Goal: Task Accomplishment & Management: Manage account settings

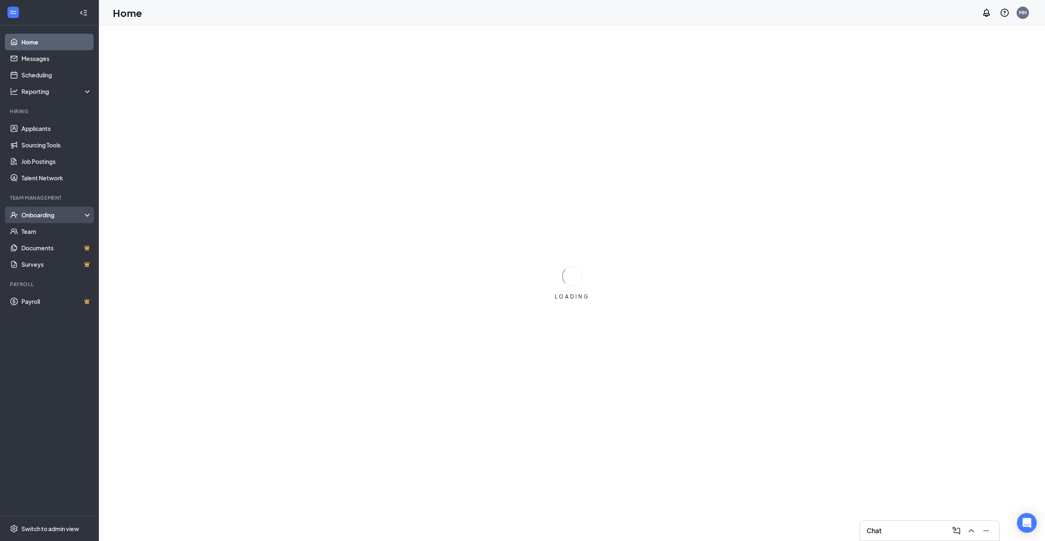
click at [64, 218] on div "Onboarding" at bounding box center [52, 215] width 63 height 8
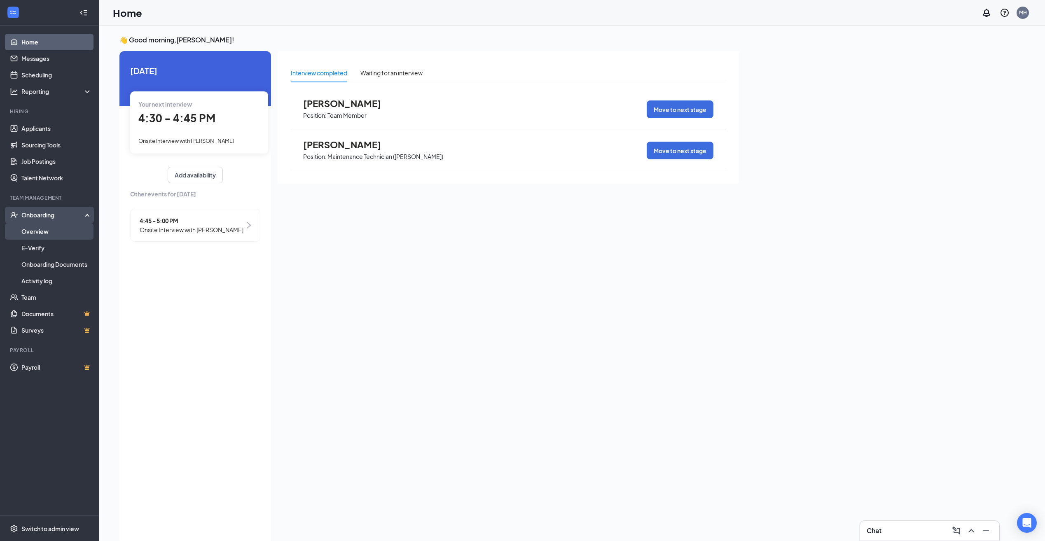
click at [62, 235] on link "Overview" at bounding box center [56, 231] width 70 height 16
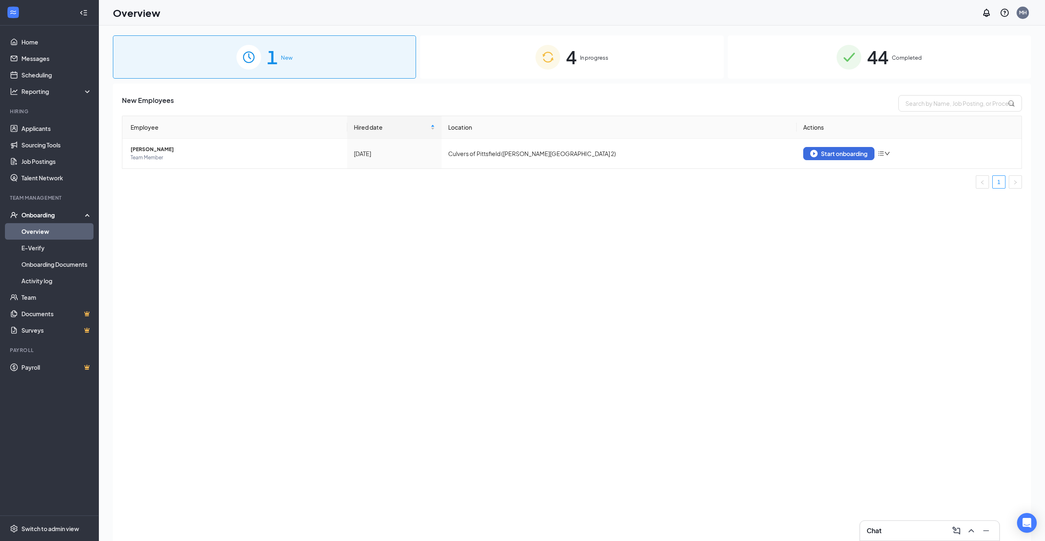
click at [512, 68] on div "4 In progress" at bounding box center [571, 56] width 303 height 43
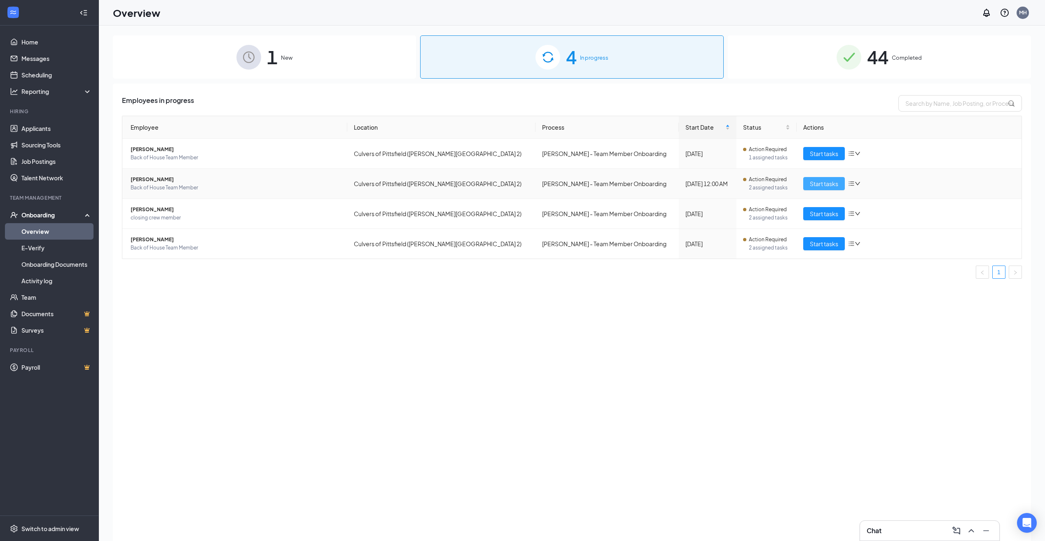
click at [823, 184] on span "Start tasks" at bounding box center [824, 183] width 28 height 9
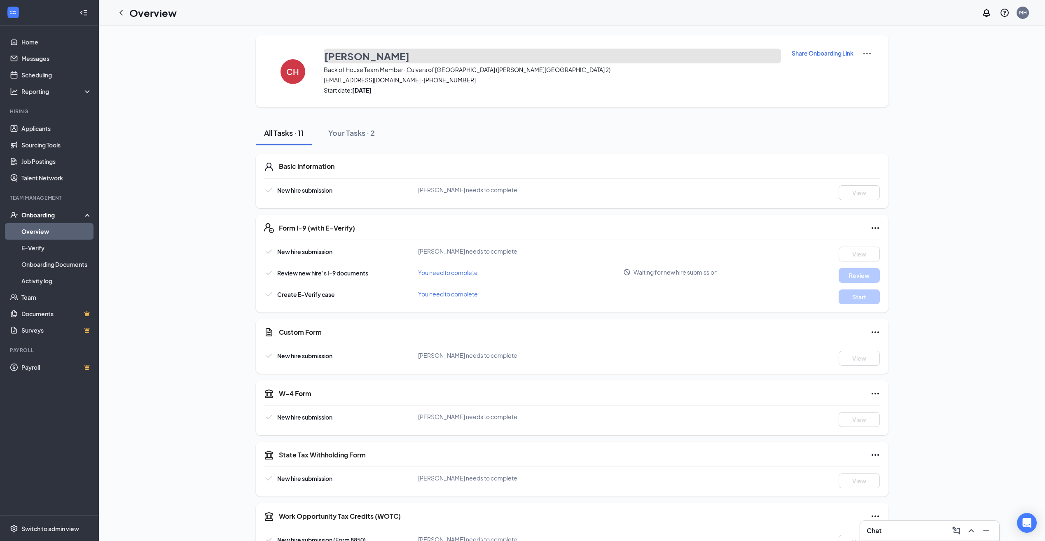
click at [332, 54] on h3 "[PERSON_NAME]" at bounding box center [366, 56] width 85 height 14
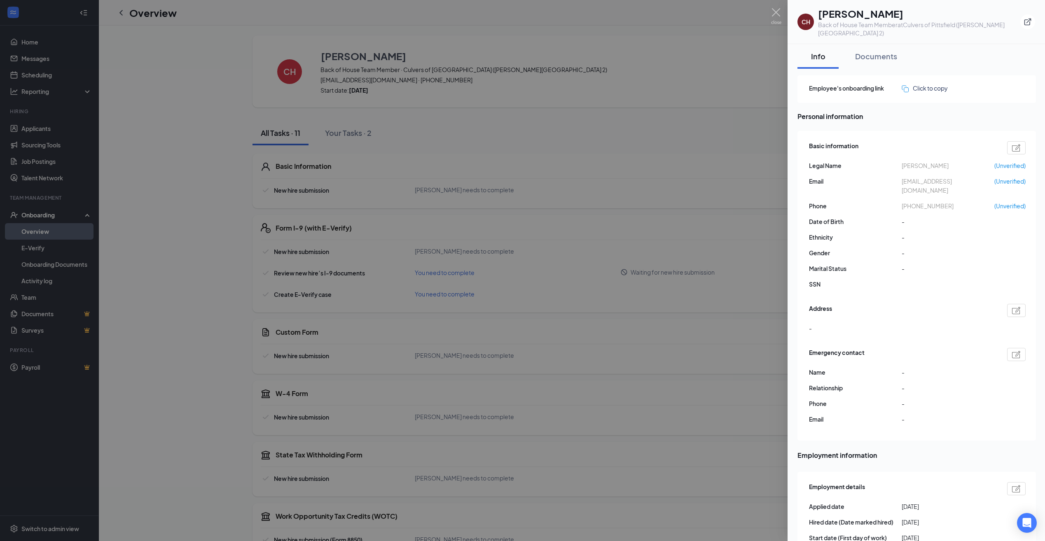
click at [102, 73] on div at bounding box center [522, 270] width 1045 height 541
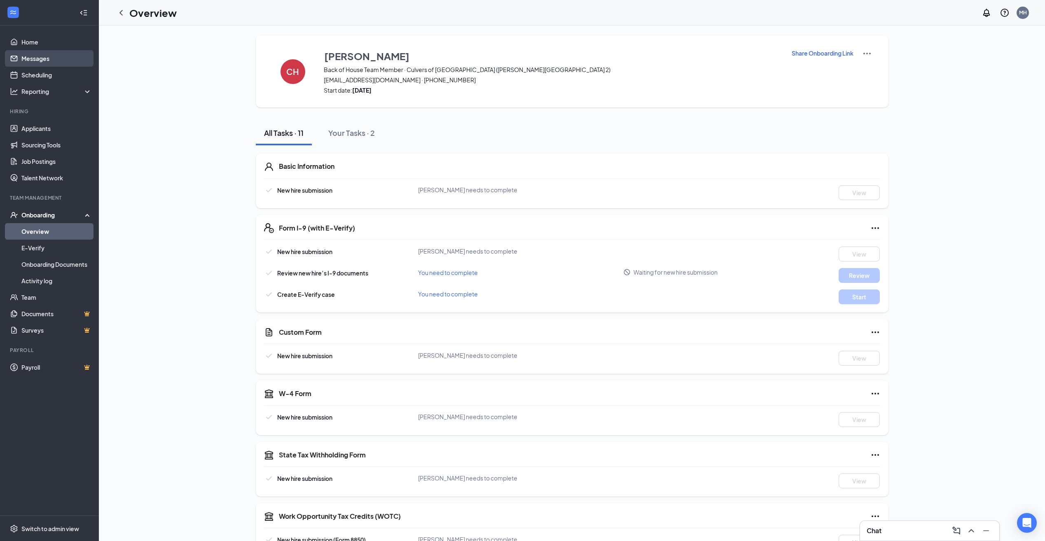
click at [59, 59] on link "Messages" at bounding box center [56, 58] width 70 height 16
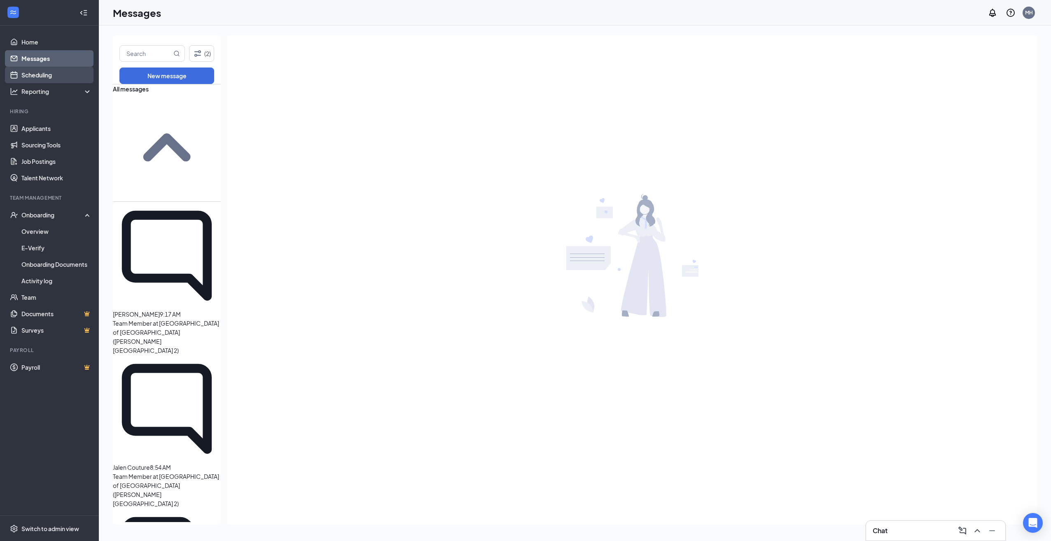
click at [35, 76] on link "Scheduling" at bounding box center [56, 75] width 70 height 16
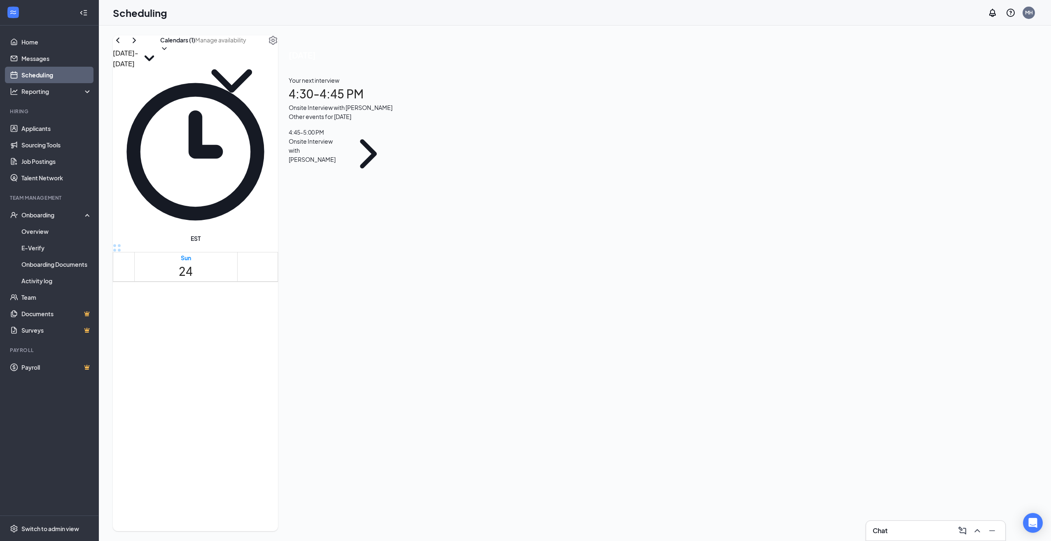
scroll to position [776, 0]
click at [199, 349] on span "4:15-4:30 PM" at bounding box center [215, 353] width 32 height 9
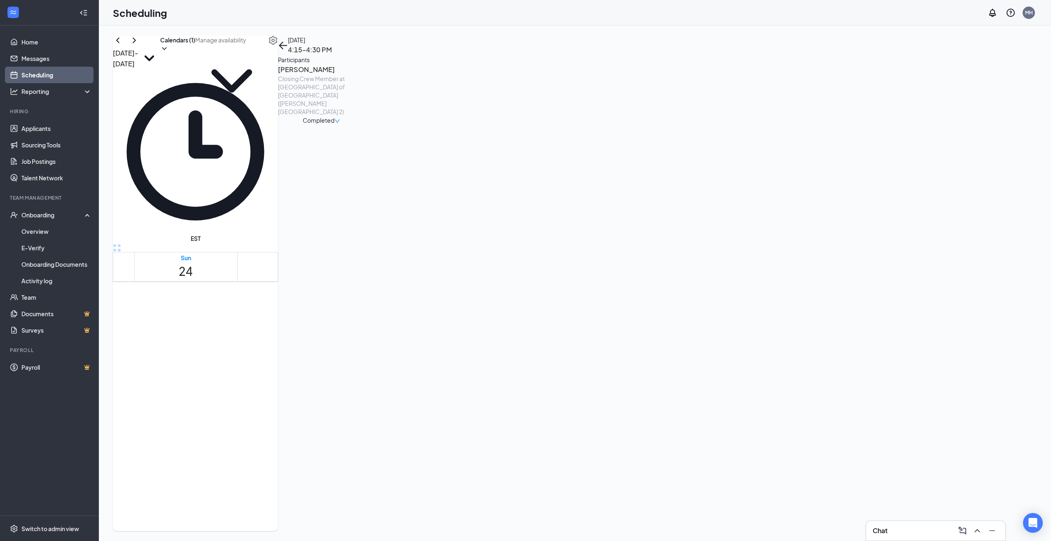
click at [169, 349] on span "4:00-4:15 PM" at bounding box center [183, 353] width 32 height 9
click at [123, 45] on icon "ChevronLeft" at bounding box center [118, 40] width 10 height 10
click at [829, 432] on span "4:45-5:00 PM" at bounding box center [841, 440] width 24 height 16
click at [803, 432] on span "4:30-4:45 PM" at bounding box center [815, 440] width 24 height 16
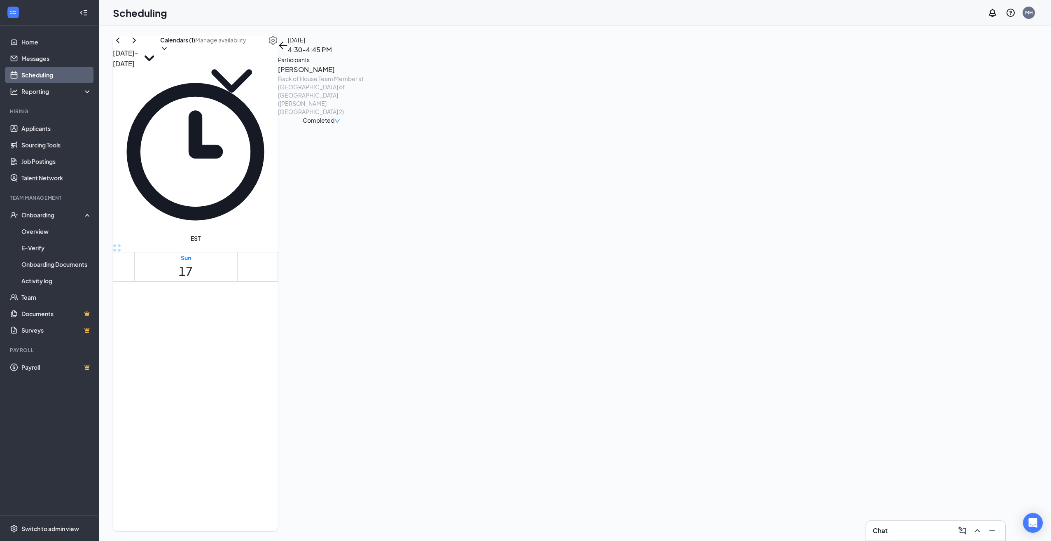
click at [365, 75] on h3 "[PERSON_NAME]" at bounding box center [321, 69] width 87 height 11
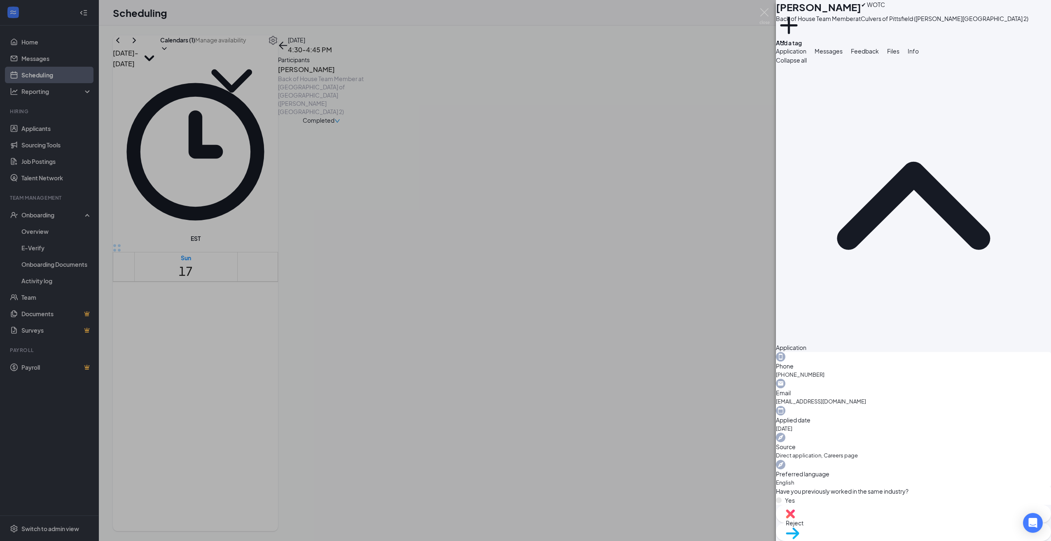
click at [843, 56] on button "Messages" at bounding box center [829, 51] width 28 height 9
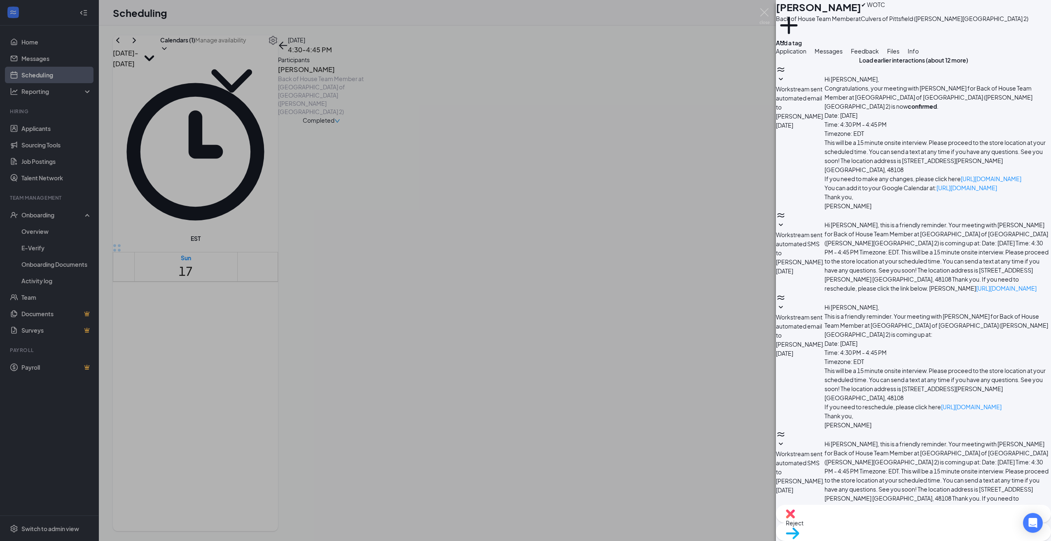
type textarea "Hey Candace, Don't forget to do the paperwork before you come in for orientatio…"
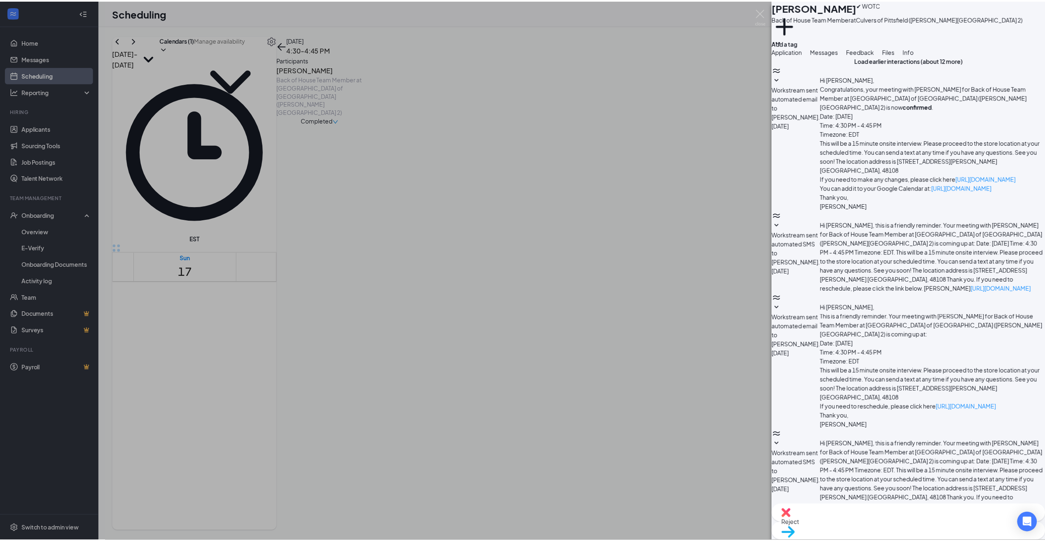
scroll to position [41, 0]
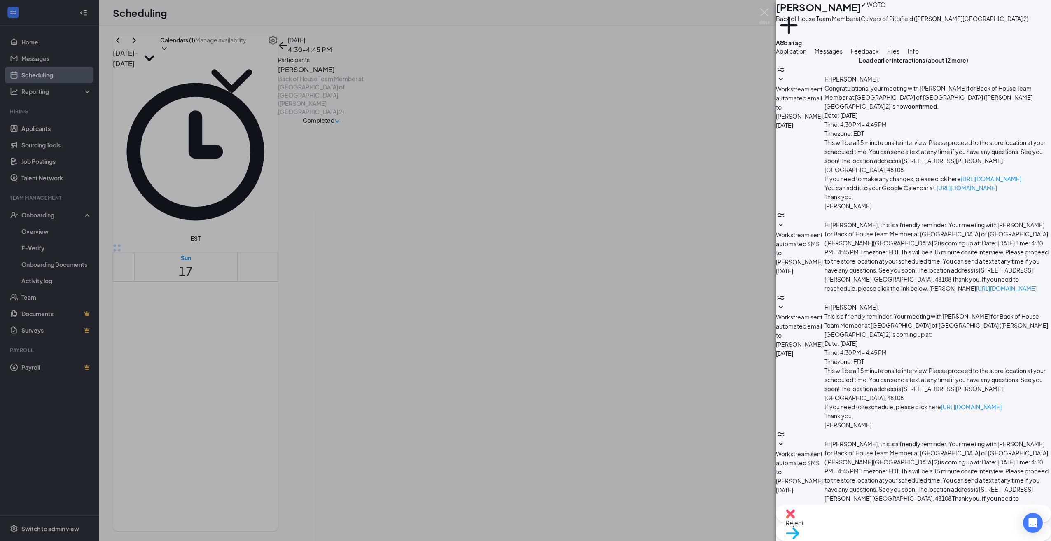
click at [40, 133] on div "CH Candace Hearn ✔ WOTC Back of House Team Member at Culvers of Pittsfield (Ann…" at bounding box center [525, 270] width 1051 height 541
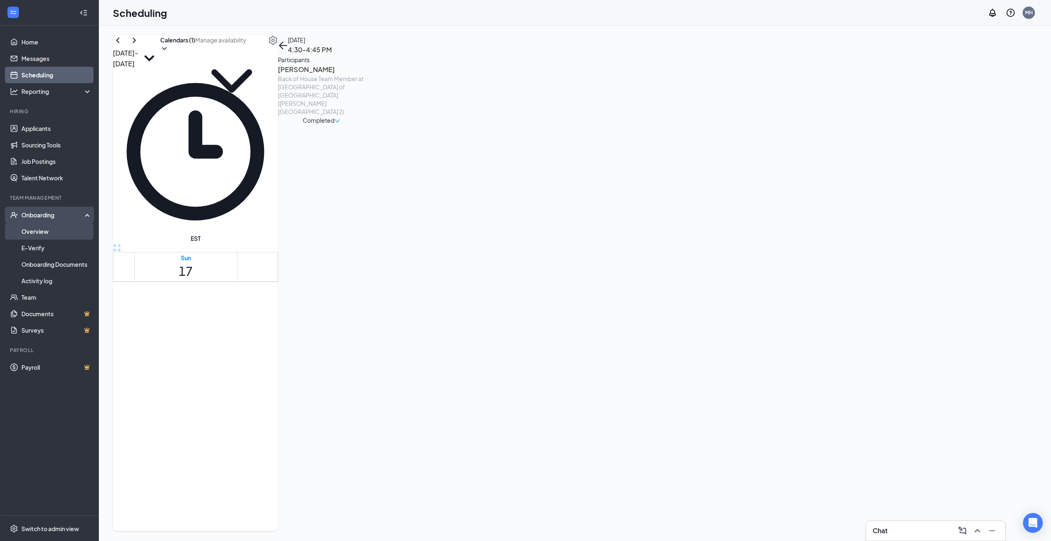
click at [38, 234] on link "Overview" at bounding box center [56, 231] width 70 height 16
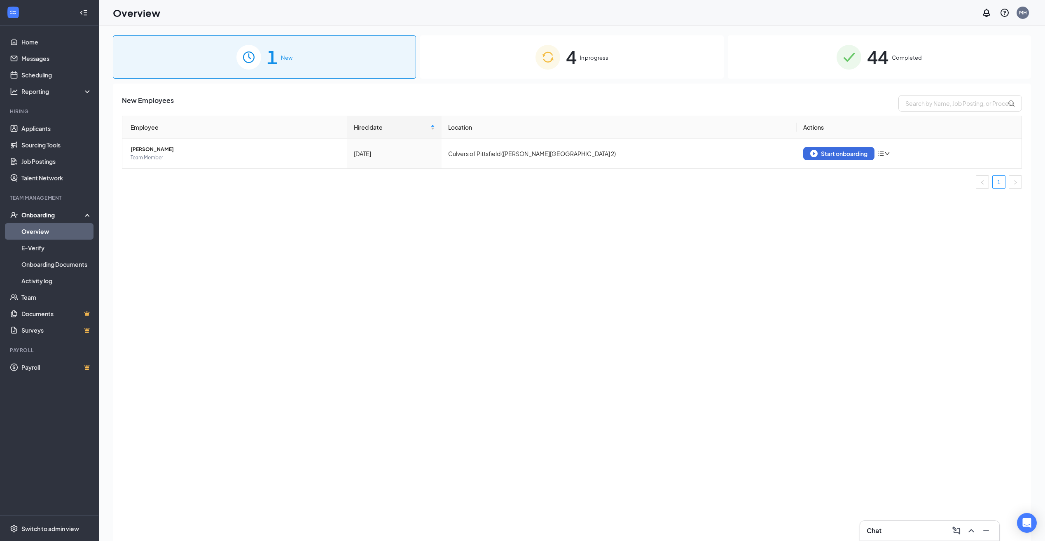
click at [563, 49] on div "4 In progress" at bounding box center [571, 56] width 303 height 43
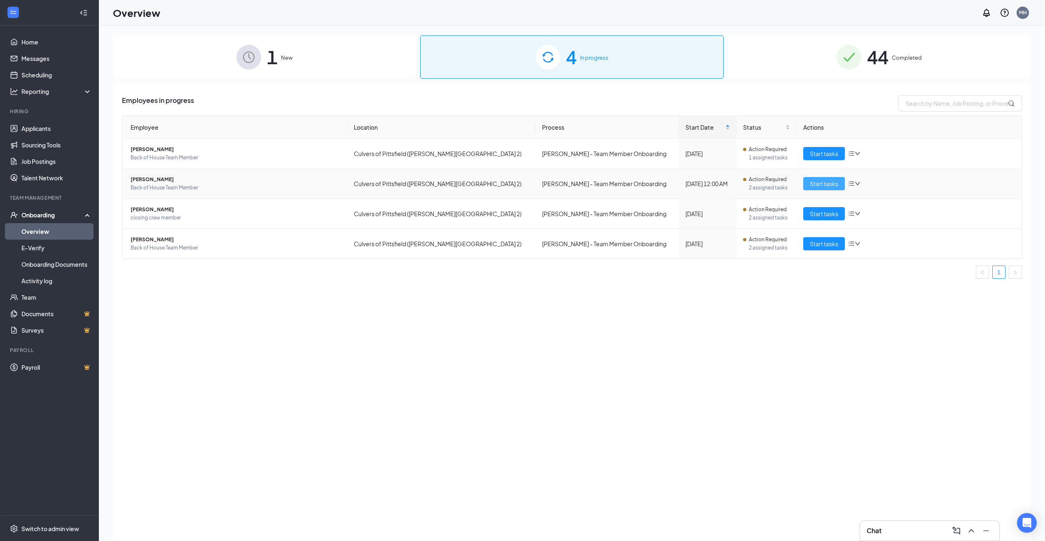
click at [824, 185] on span "Start tasks" at bounding box center [824, 183] width 28 height 9
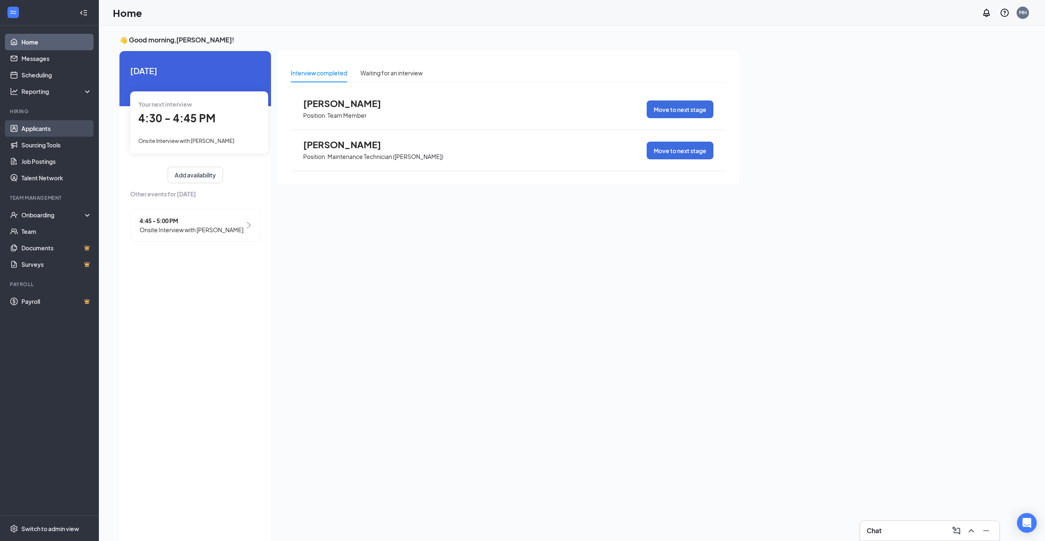
click at [47, 134] on link "Applicants" at bounding box center [56, 128] width 70 height 16
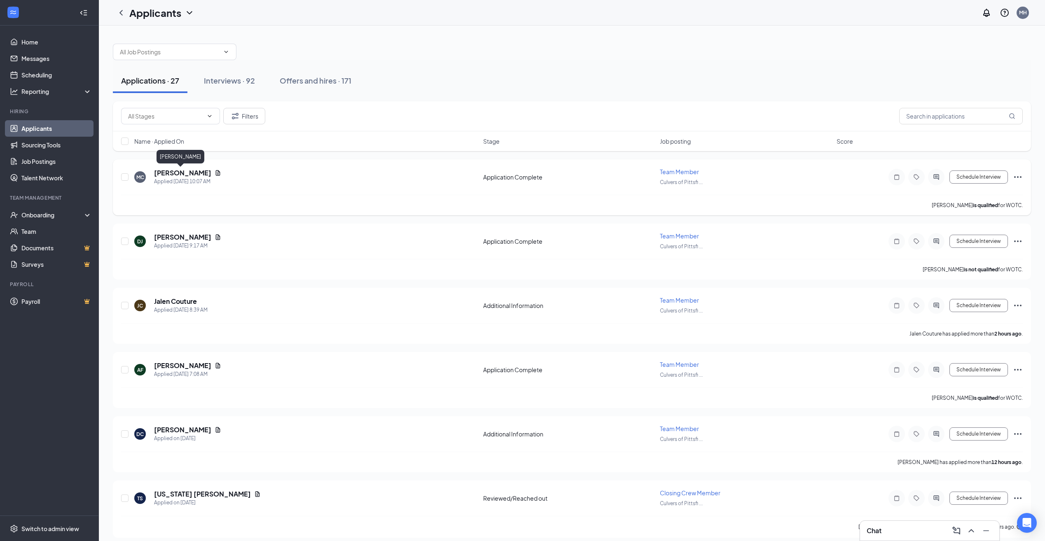
click at [172, 176] on h5 "[PERSON_NAME]" at bounding box center [182, 173] width 57 height 9
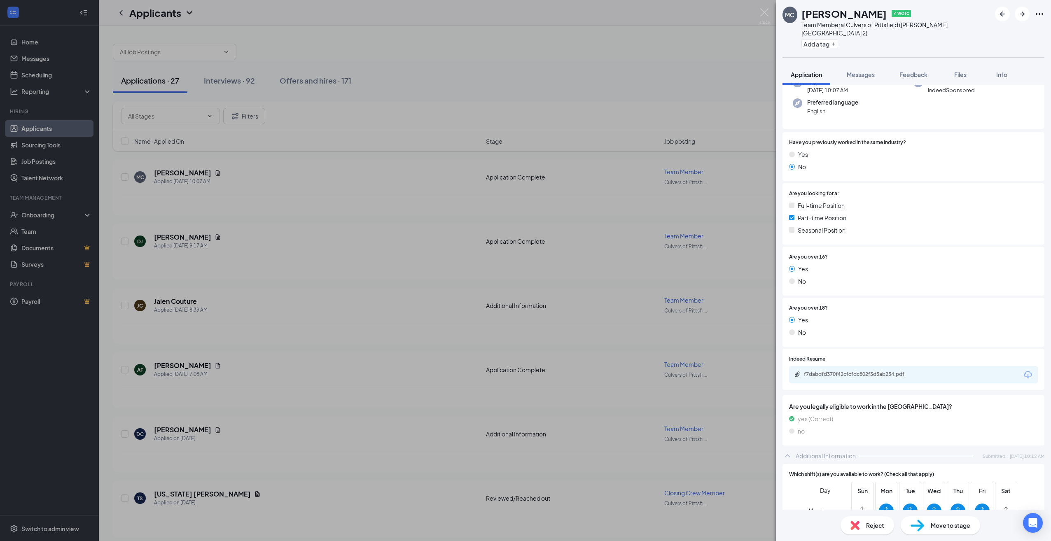
scroll to position [72, 0]
click at [861, 373] on div "f7dabdfd370f42cfcfdc802f3d5ab254.pdf" at bounding box center [861, 376] width 115 height 7
click at [922, 529] on img at bounding box center [918, 526] width 14 height 12
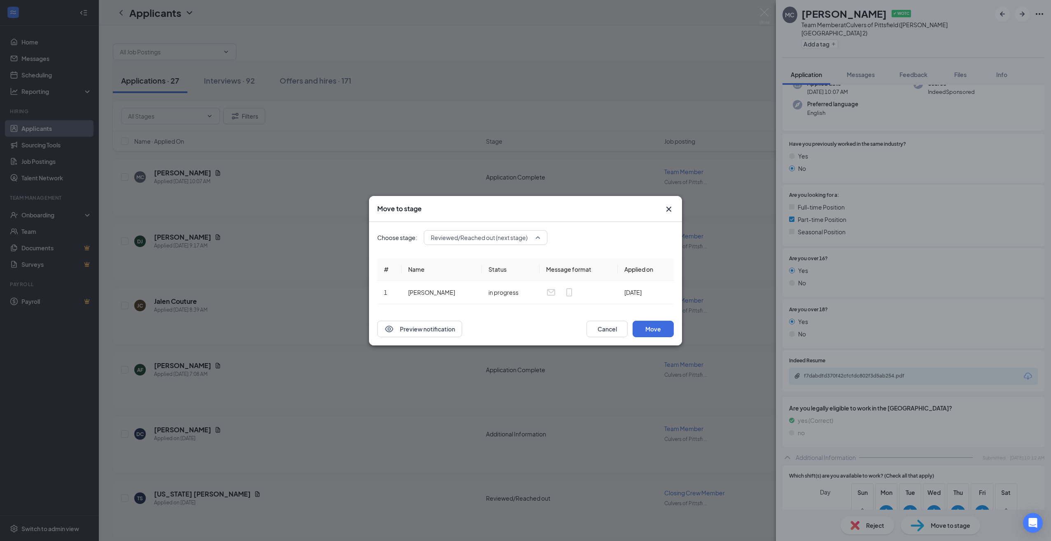
click at [535, 244] on div "Reviewed/Reached out (next stage) 3435033 3435035 Application Additional Inform…" at bounding box center [486, 237] width 124 height 15
click at [514, 281] on span "Onsite Interview" at bounding box center [486, 285] width 110 height 9
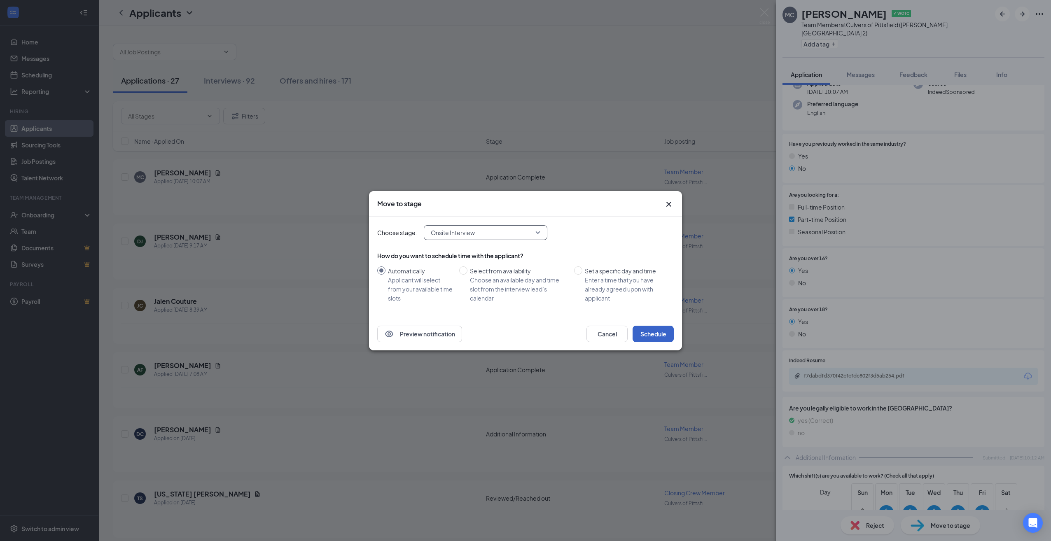
click at [656, 337] on button "Schedule" at bounding box center [653, 334] width 41 height 16
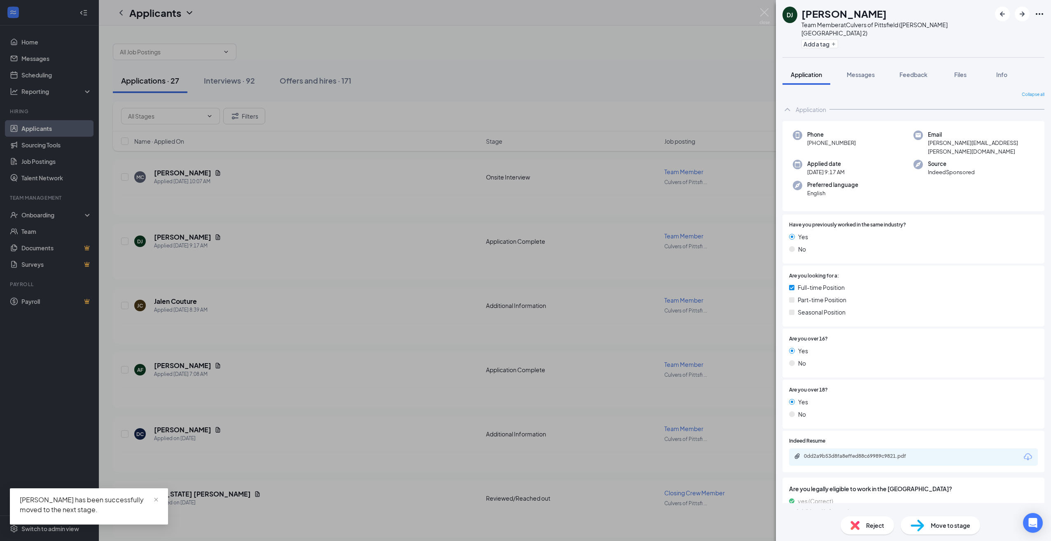
click at [385, 219] on div "DJ [PERSON_NAME] Team Member at [GEOGRAPHIC_DATA] of [GEOGRAPHIC_DATA] ([PERSON…" at bounding box center [525, 270] width 1051 height 541
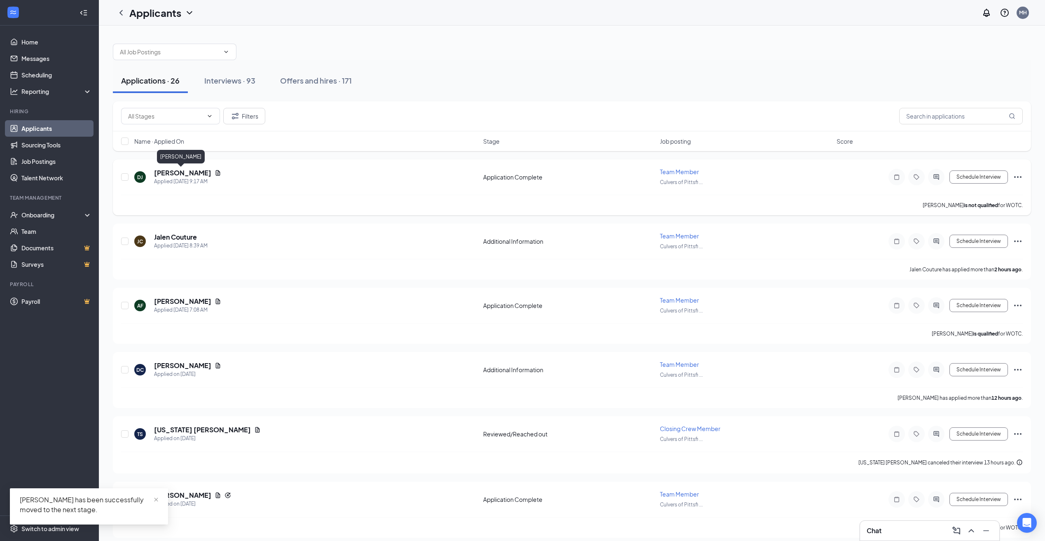
click at [188, 175] on h5 "[PERSON_NAME]" at bounding box center [182, 173] width 57 height 9
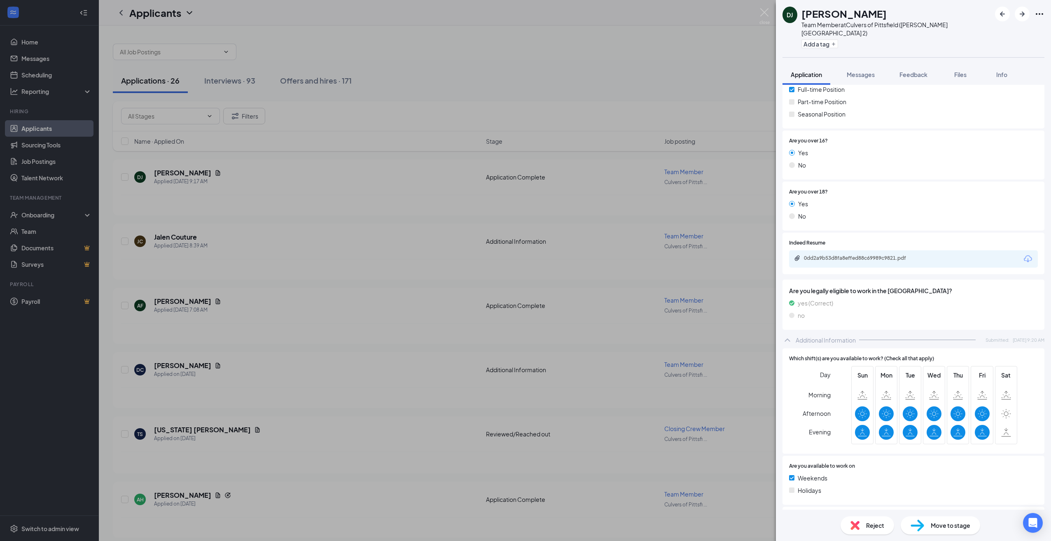
scroll to position [196, 0]
click at [857, 257] on div "0dd2a9b53d8fa8effed88c69989c9821.pdf" at bounding box center [861, 260] width 115 height 7
click at [917, 520] on img at bounding box center [918, 526] width 14 height 12
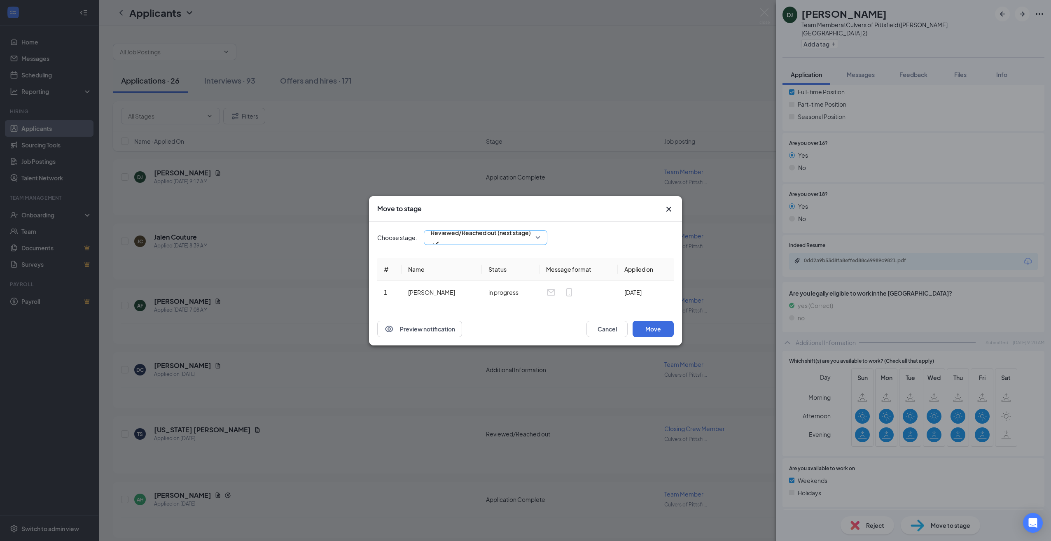
click at [532, 239] on div "Reviewed/Reached out (next stage)" at bounding box center [486, 237] width 124 height 15
click at [495, 272] on span "Onsite Interview" at bounding box center [486, 266] width 114 height 9
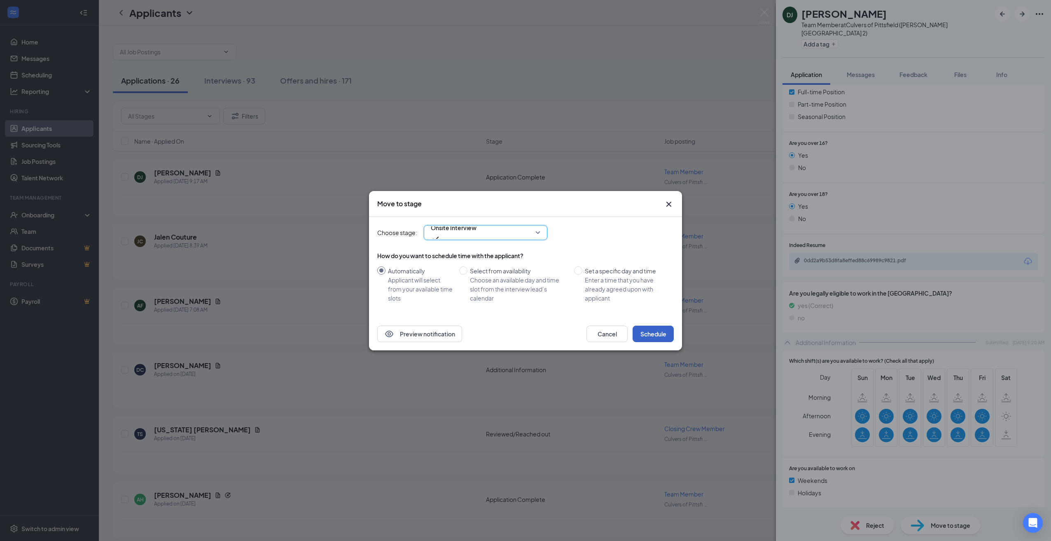
click at [659, 334] on button "Schedule" at bounding box center [653, 334] width 41 height 16
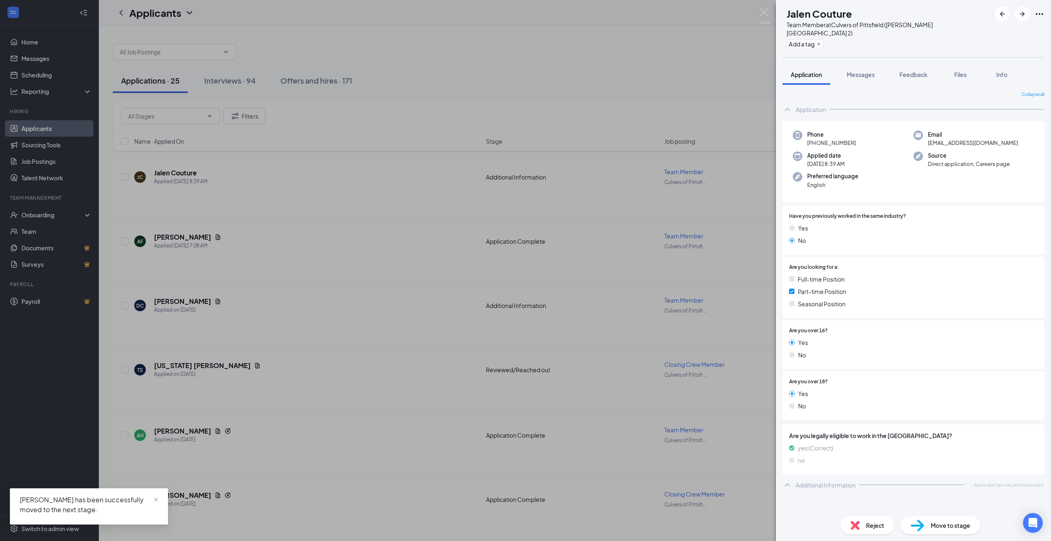
click at [335, 225] on div "[PERSON_NAME] [PERSON_NAME] Team Member at [GEOGRAPHIC_DATA] of [GEOGRAPHIC_DAT…" at bounding box center [525, 270] width 1051 height 541
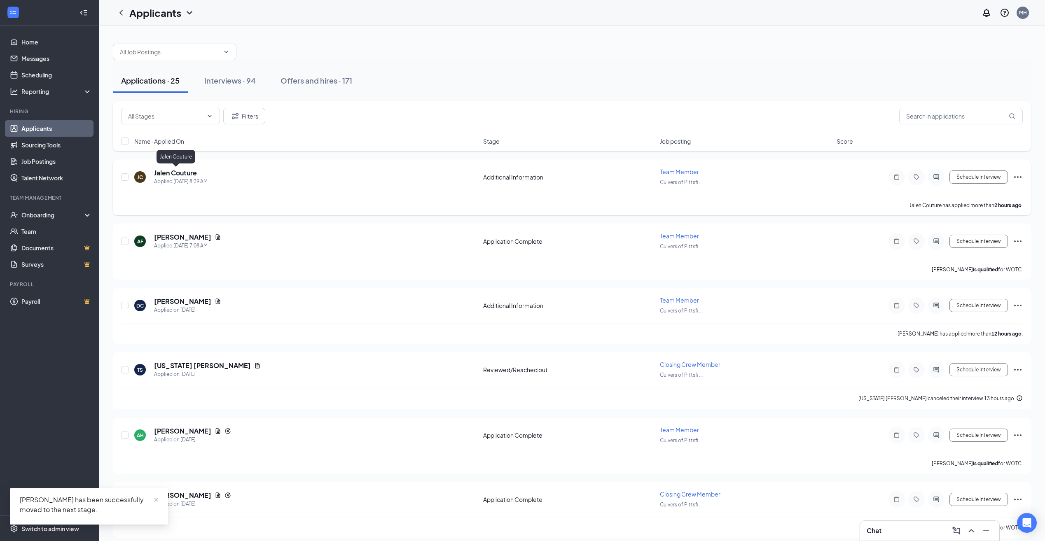
click at [182, 169] on h5 "Jalen Couture" at bounding box center [175, 173] width 43 height 9
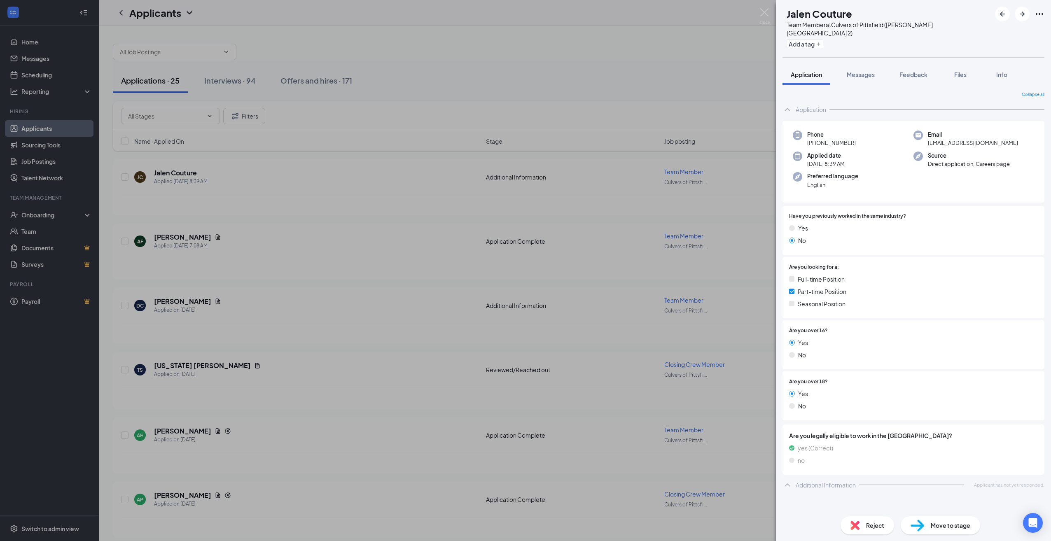
click at [935, 537] on div "Reject Move to stage" at bounding box center [913, 525] width 275 height 31
click at [935, 531] on div "Move to stage" at bounding box center [941, 526] width 80 height 18
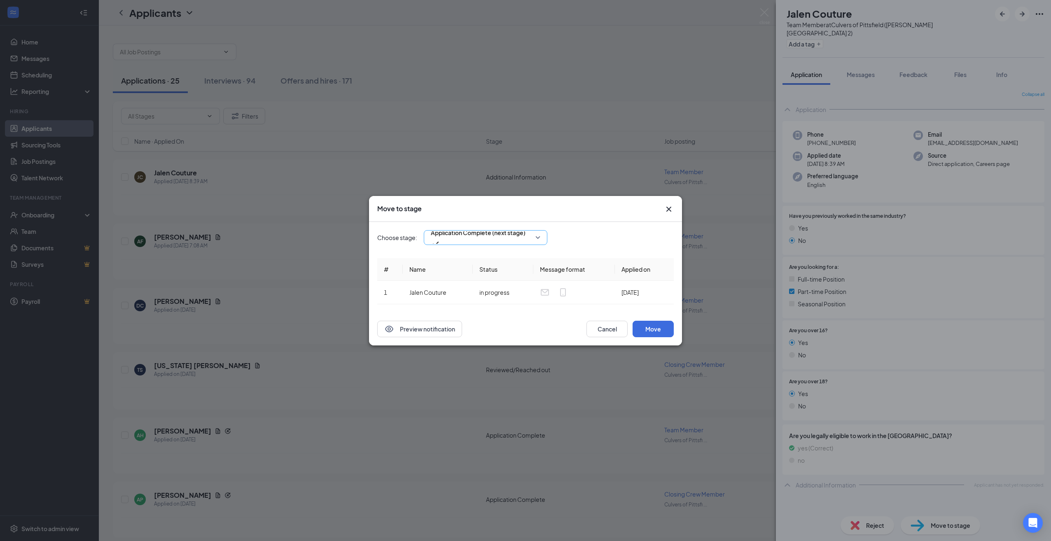
click at [524, 238] on div "Application Complete (next stage)" at bounding box center [486, 237] width 124 height 15
click at [503, 272] on span "Onsite Interview" at bounding box center [486, 266] width 114 height 9
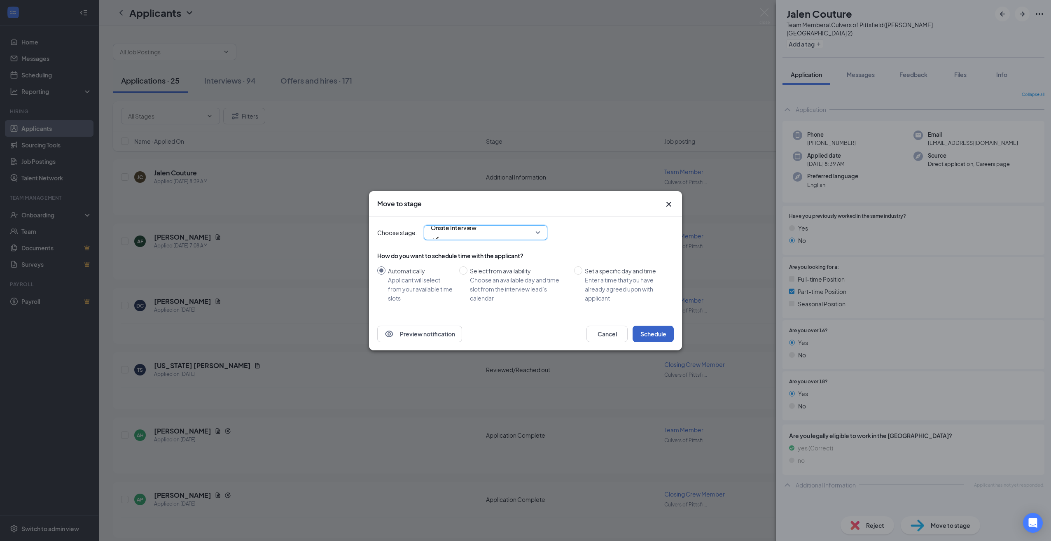
click at [653, 330] on button "Schedule" at bounding box center [653, 334] width 41 height 16
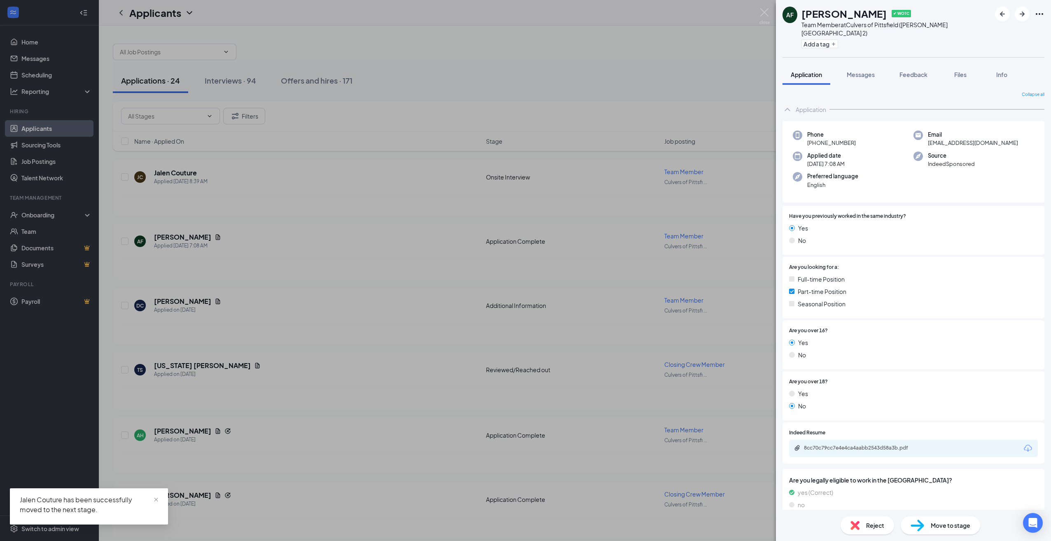
click at [411, 277] on div "AF [PERSON_NAME] ✔ WOTC Team Member at [GEOGRAPHIC_DATA] of [GEOGRAPHIC_DATA] (…" at bounding box center [525, 270] width 1051 height 541
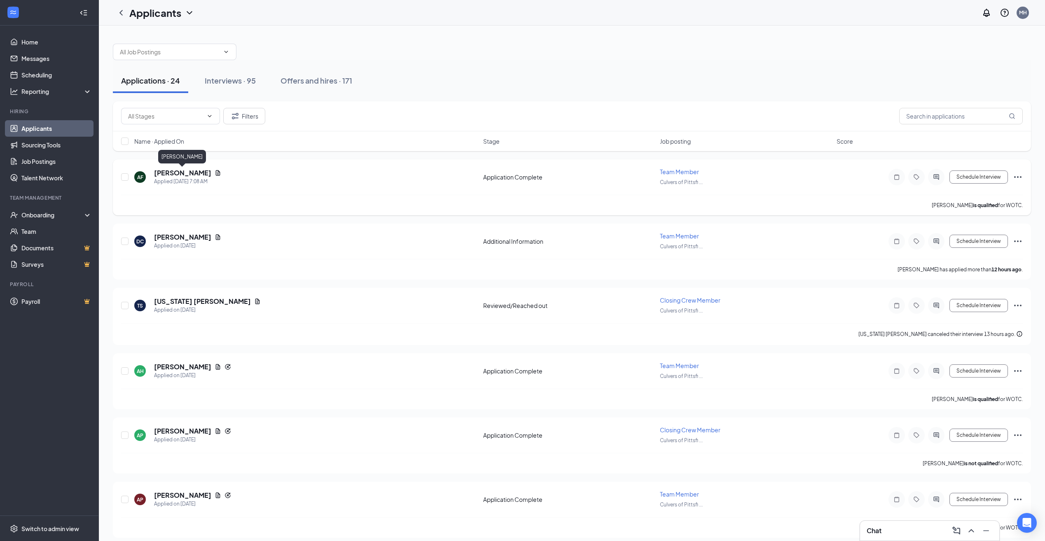
click at [191, 173] on h5 "[PERSON_NAME]" at bounding box center [182, 173] width 57 height 9
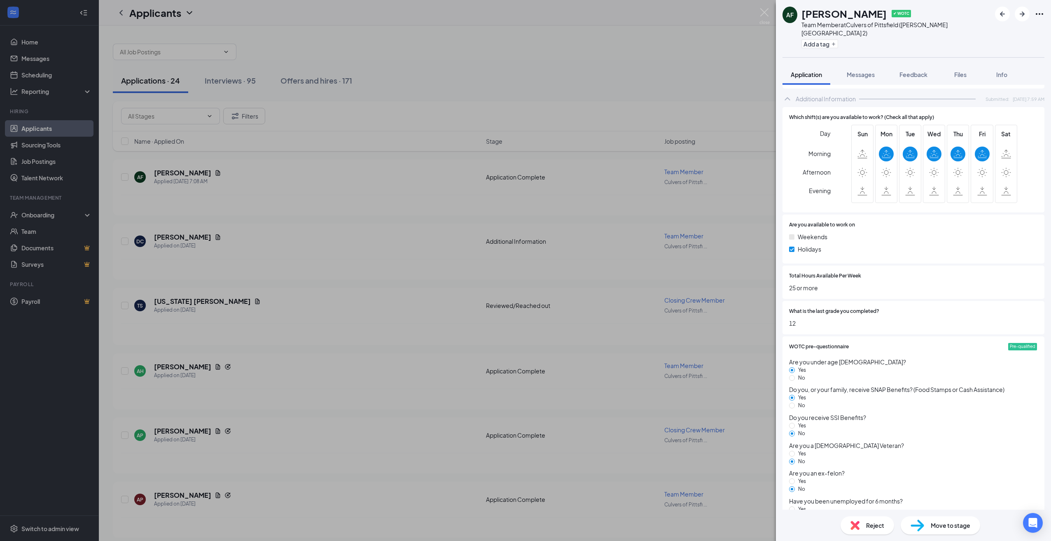
scroll to position [443, 0]
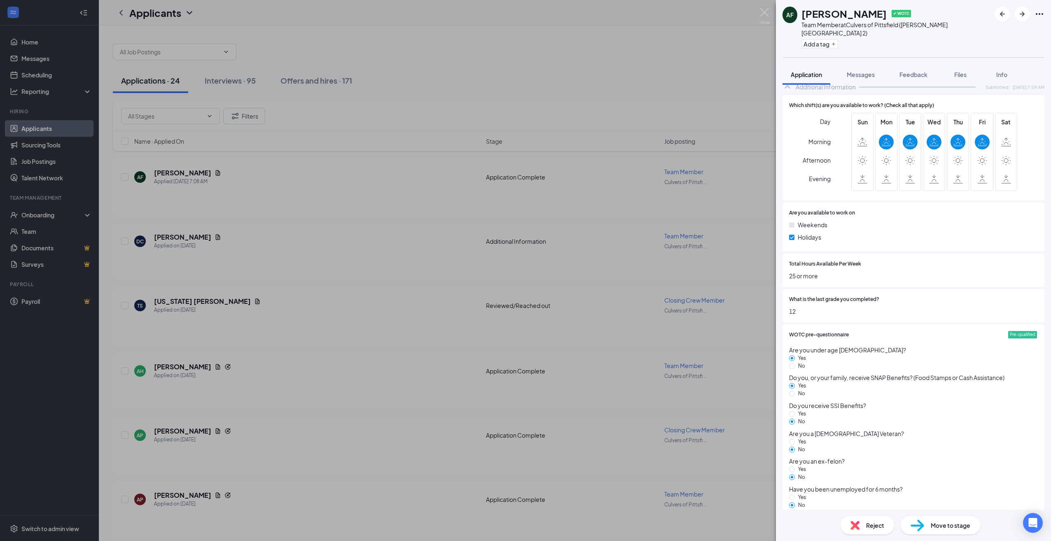
click at [958, 522] on span "Move to stage" at bounding box center [951, 525] width 40 height 9
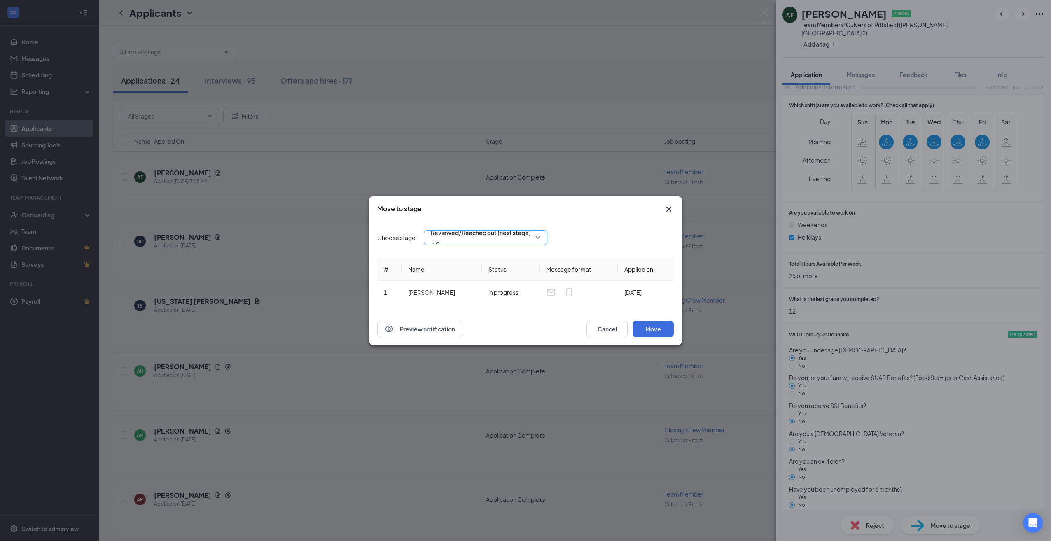
click at [534, 237] on div "Reviewed/Reached out (next stage)" at bounding box center [486, 237] width 124 height 15
click at [514, 272] on span "Onsite Interview" at bounding box center [486, 266] width 114 height 9
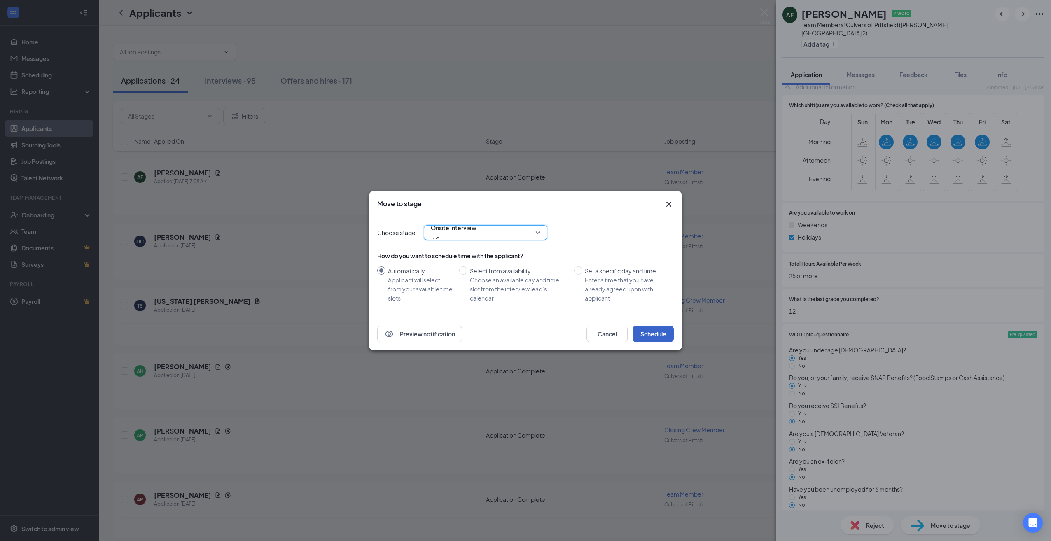
click at [657, 332] on button "Schedule" at bounding box center [653, 334] width 41 height 16
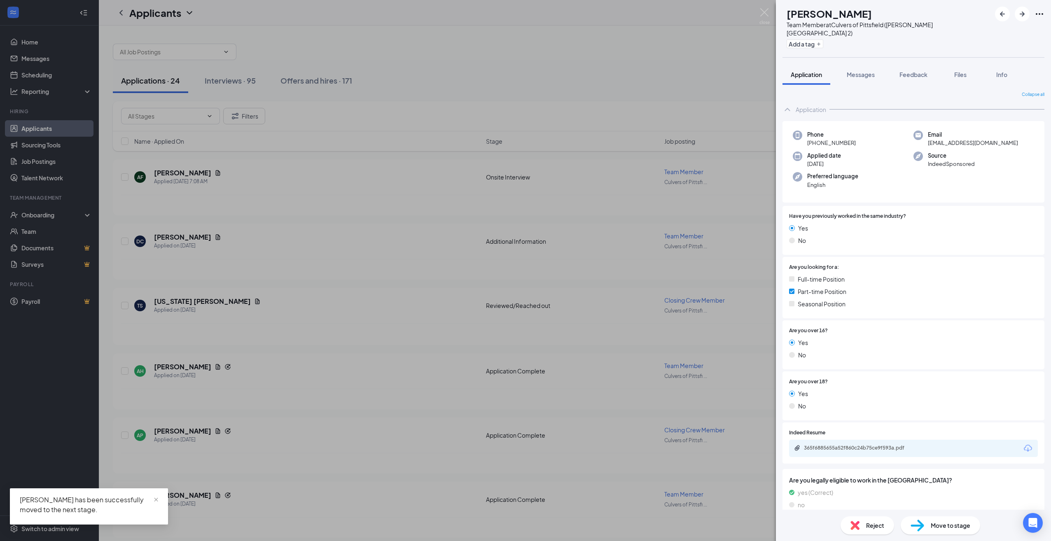
click at [410, 323] on div "DC [PERSON_NAME] Team Member at [GEOGRAPHIC_DATA] of [GEOGRAPHIC_DATA] ([PERSON…" at bounding box center [525, 270] width 1051 height 541
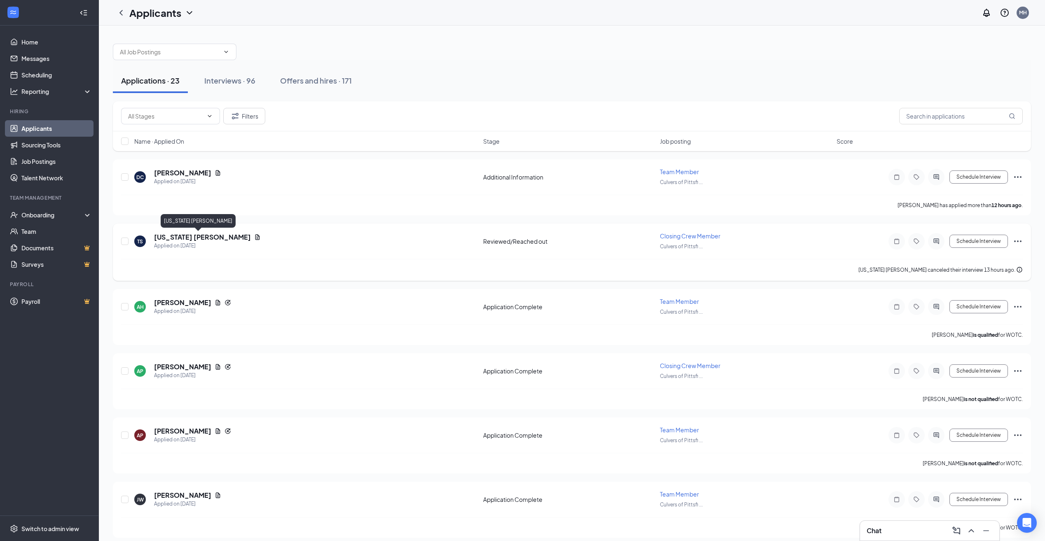
click at [206, 240] on h5 "[US_STATE] [PERSON_NAME]" at bounding box center [202, 237] width 97 height 9
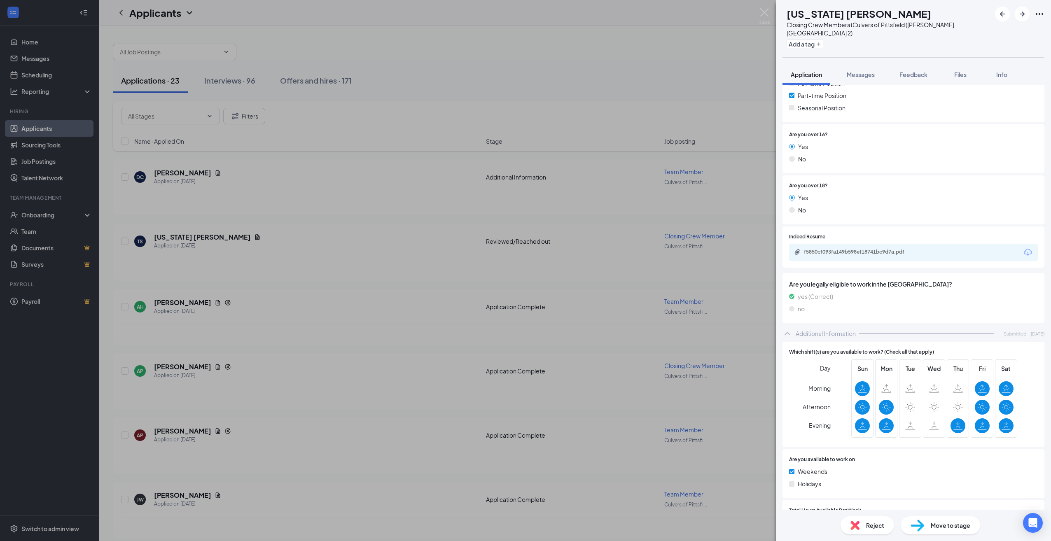
scroll to position [206, 0]
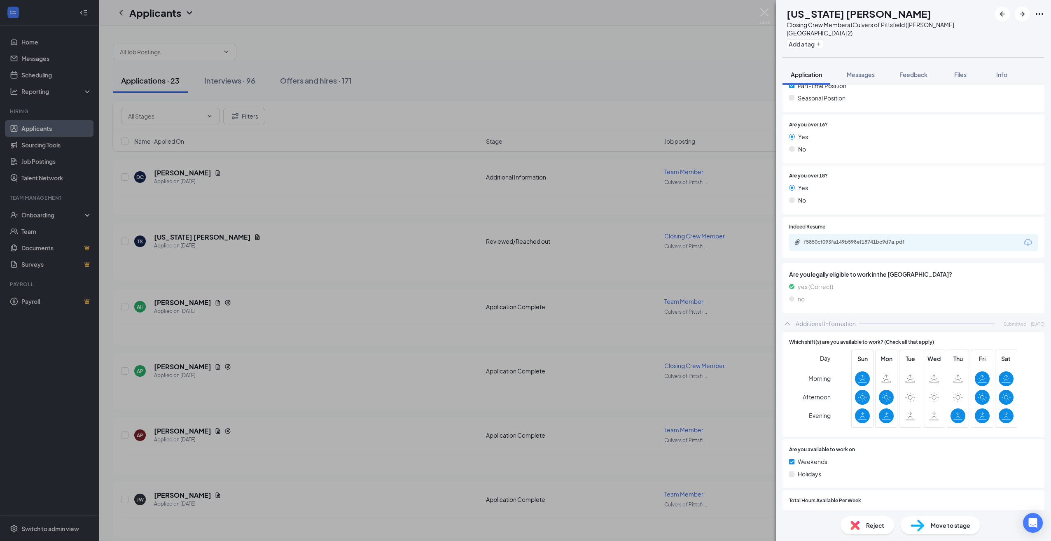
click at [845, 234] on div "f5850cf093fa149b598ef18741bc9d7a.pdf" at bounding box center [913, 242] width 249 height 17
click at [844, 239] on div "f5850cf093fa149b598ef18741bc9d7a.pdf" at bounding box center [861, 242] width 115 height 7
click at [418, 238] on div "TS [US_STATE] [PERSON_NAME] Closing Crew Member at [GEOGRAPHIC_DATA] of [GEOGRA…" at bounding box center [525, 270] width 1051 height 541
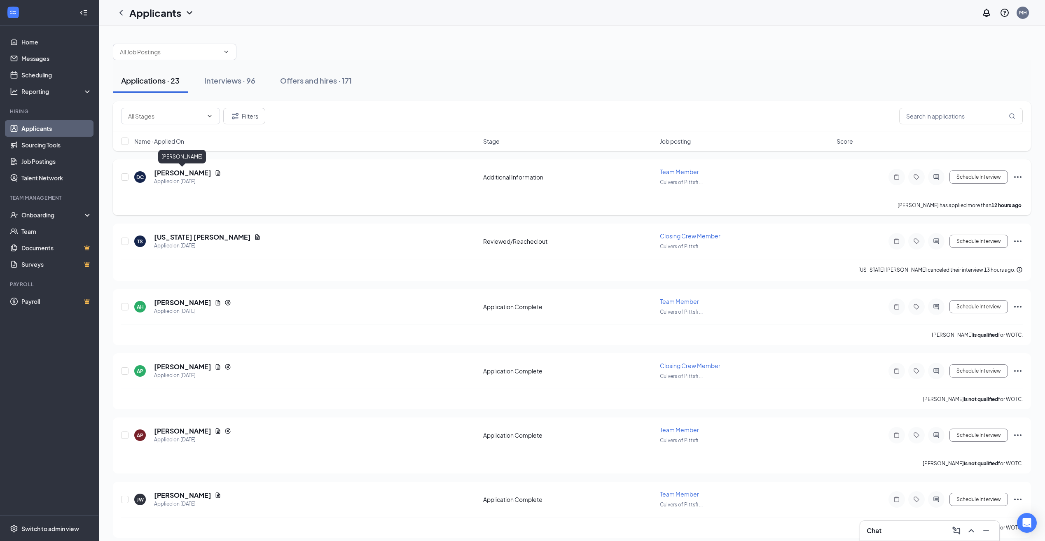
click at [189, 171] on h5 "[PERSON_NAME]" at bounding box center [182, 173] width 57 height 9
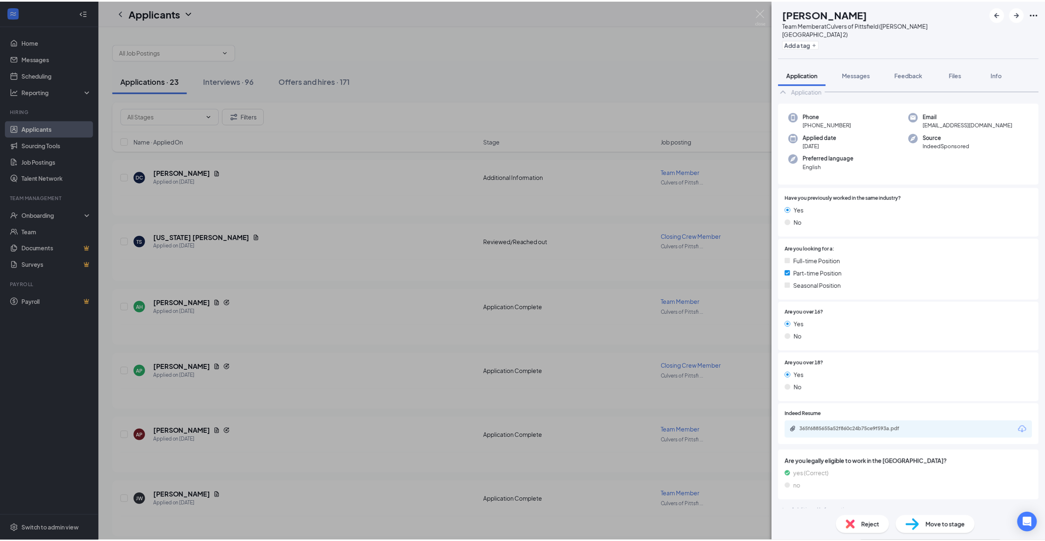
scroll to position [20, 0]
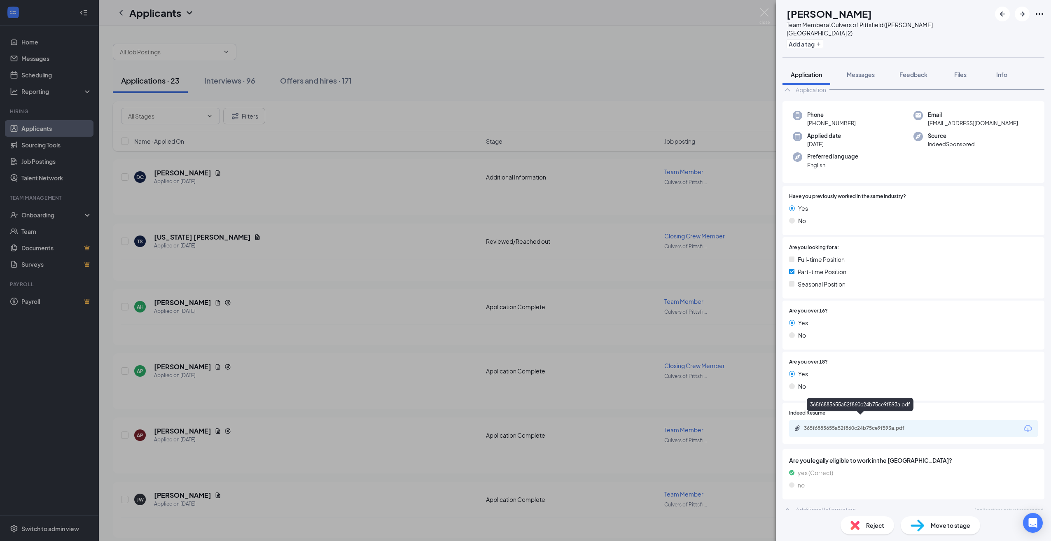
click at [850, 425] on div "365f6885655a52f860c24b75ce9f593a.pdf" at bounding box center [861, 428] width 115 height 7
click at [505, 124] on div "DC [PERSON_NAME] Team Member at [GEOGRAPHIC_DATA] of [GEOGRAPHIC_DATA] ([PERSON…" at bounding box center [525, 270] width 1051 height 541
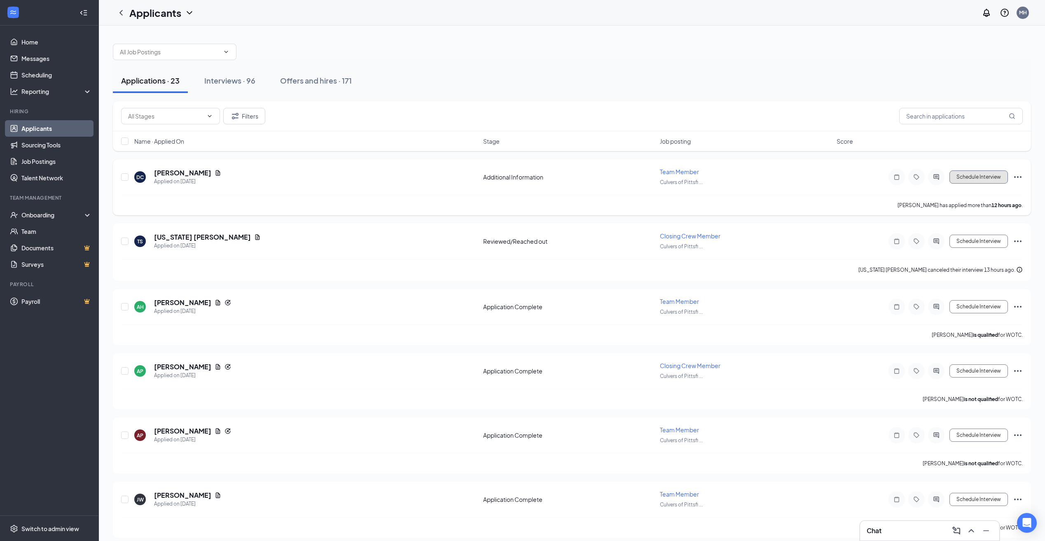
click at [973, 179] on button "Schedule Interview" at bounding box center [979, 177] width 59 height 13
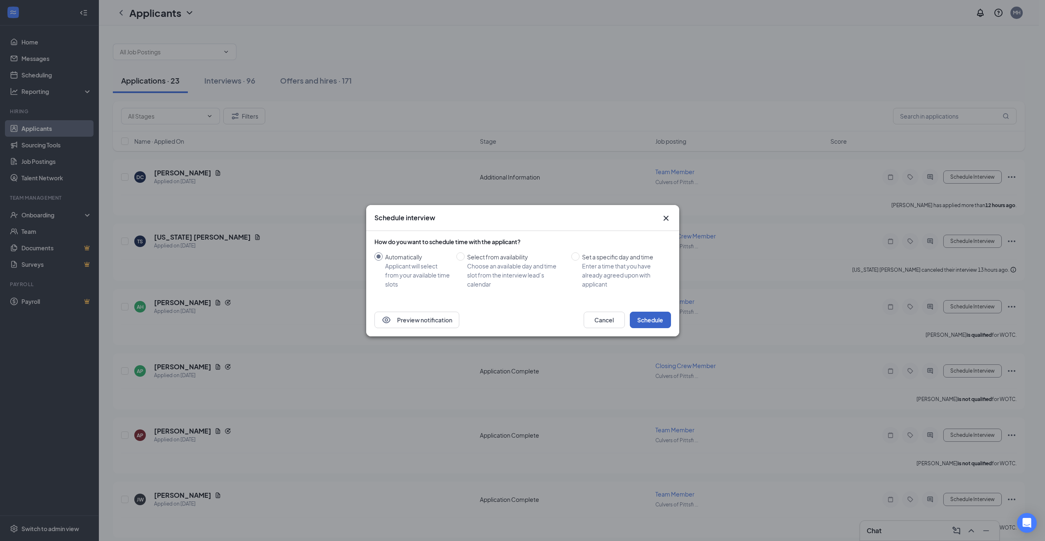
click at [649, 319] on button "Schedule" at bounding box center [650, 320] width 41 height 16
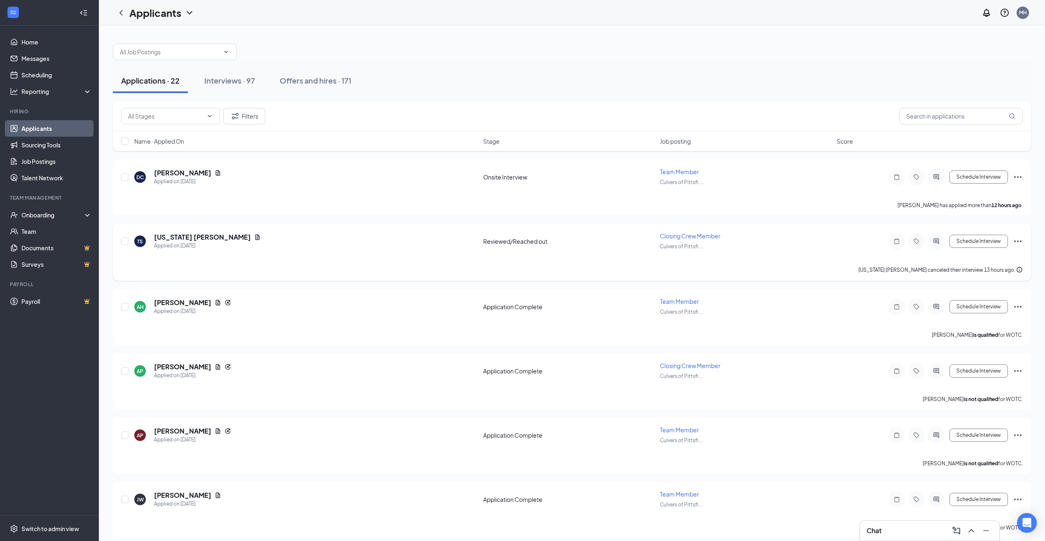
click at [766, 267] on div "[US_STATE] [PERSON_NAME] canceled their interview 13 hours ago." at bounding box center [572, 270] width 902 height 22
click at [49, 213] on div "Onboarding" at bounding box center [52, 215] width 63 height 8
click at [54, 236] on link "Overview" at bounding box center [56, 233] width 72 height 16
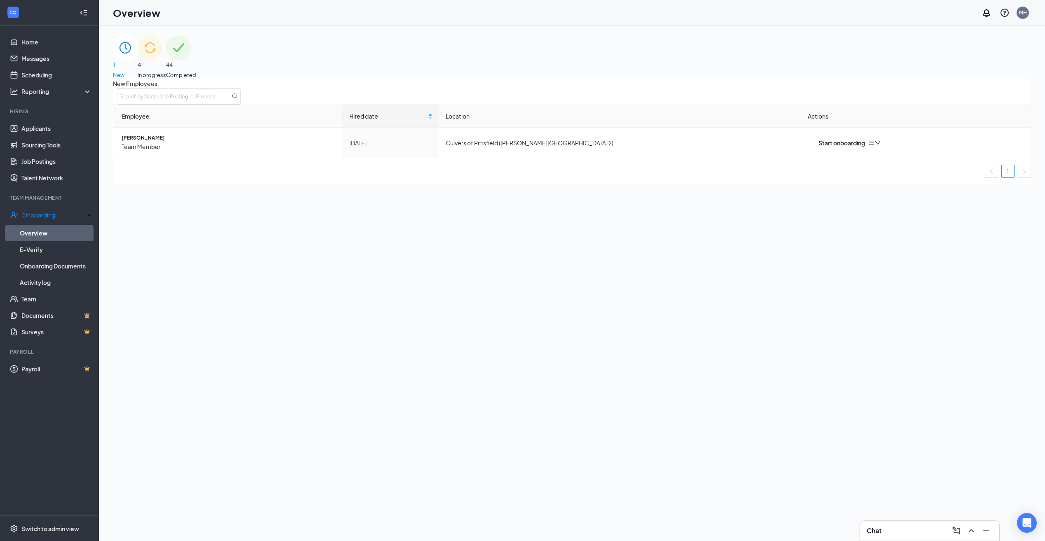
click at [162, 60] on img at bounding box center [150, 47] width 25 height 25
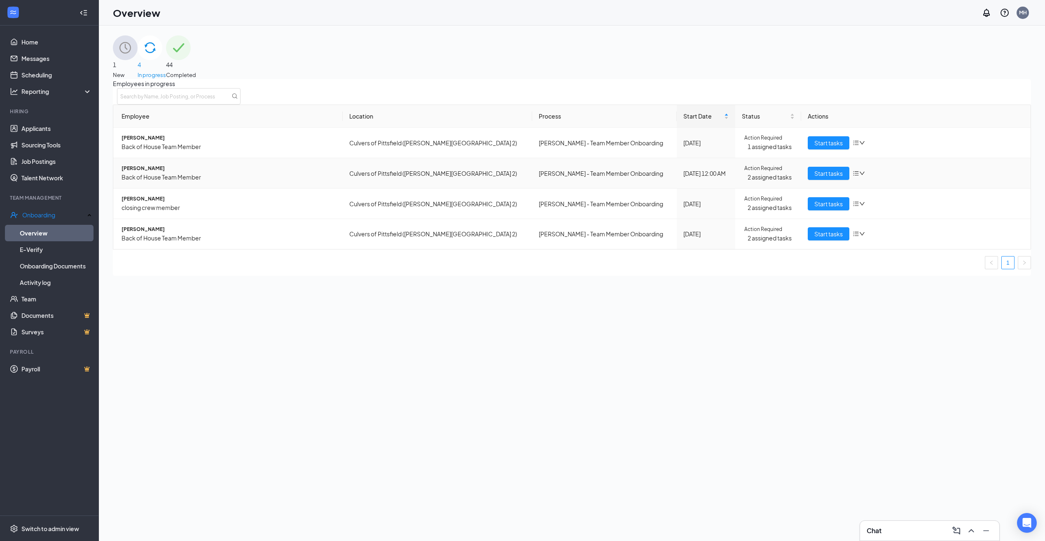
click at [193, 182] on span "Back of House Team Member" at bounding box center [229, 177] width 215 height 9
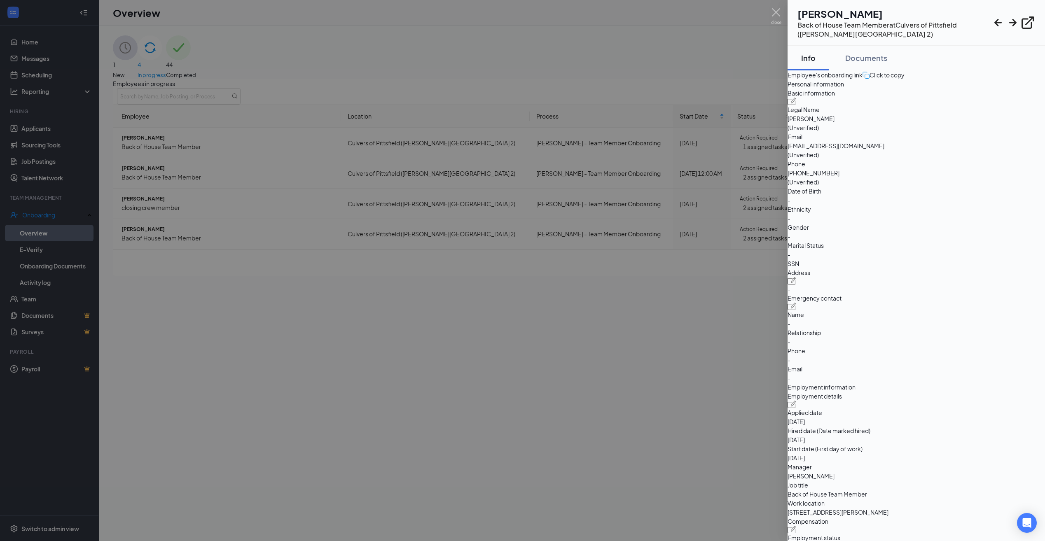
click at [382, 369] on div at bounding box center [522, 270] width 1045 height 541
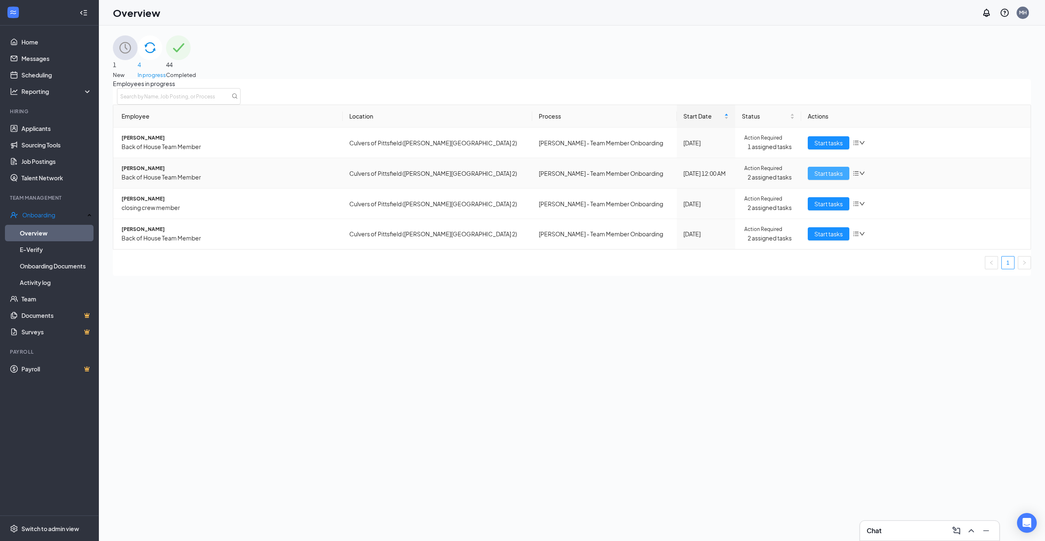
click at [820, 178] on span "Start tasks" at bounding box center [829, 173] width 28 height 9
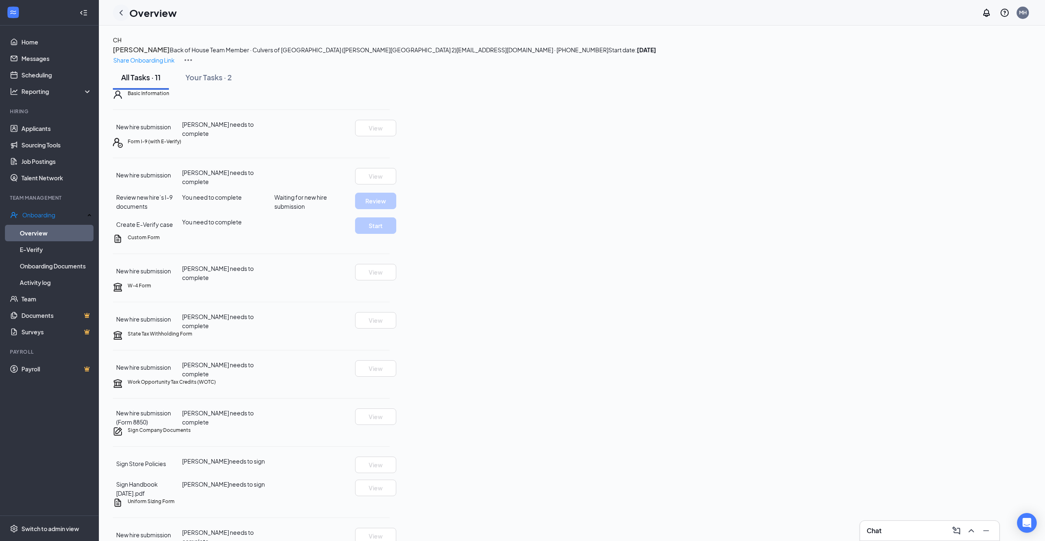
click at [121, 12] on icon "ChevronLeft" at bounding box center [120, 12] width 3 height 5
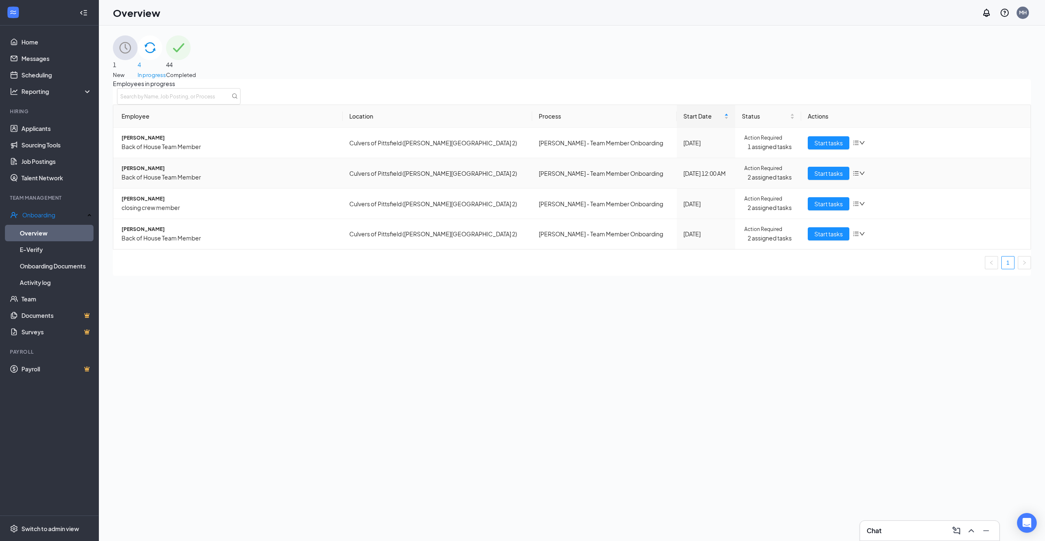
click at [861, 180] on div "Start tasks" at bounding box center [916, 173] width 216 height 13
click at [854, 177] on icon "bars" at bounding box center [856, 173] width 7 height 7
click at [866, 228] on div "Remove from onboarding" at bounding box center [889, 223] width 70 height 9
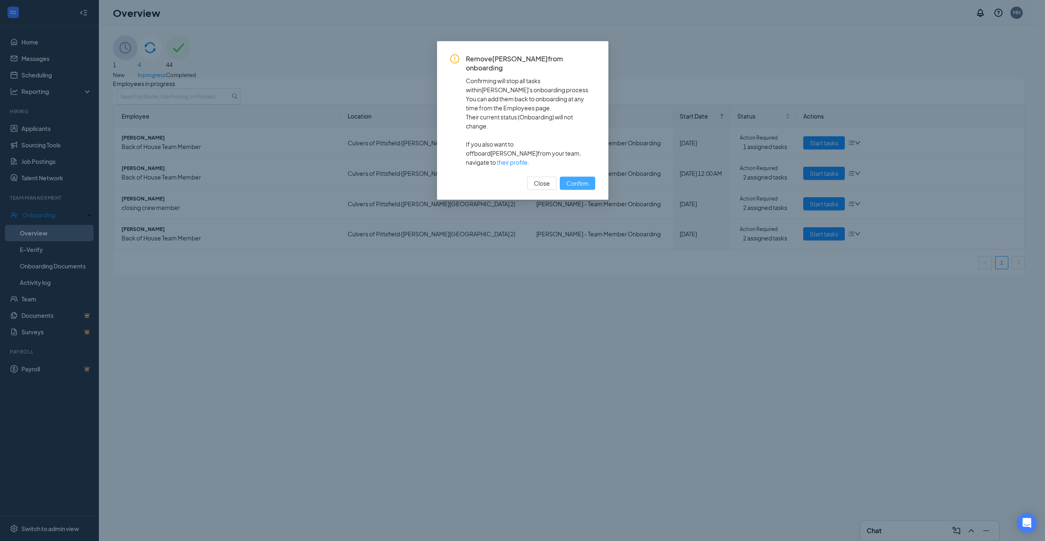
click at [573, 179] on span "Confirm" at bounding box center [577, 183] width 22 height 9
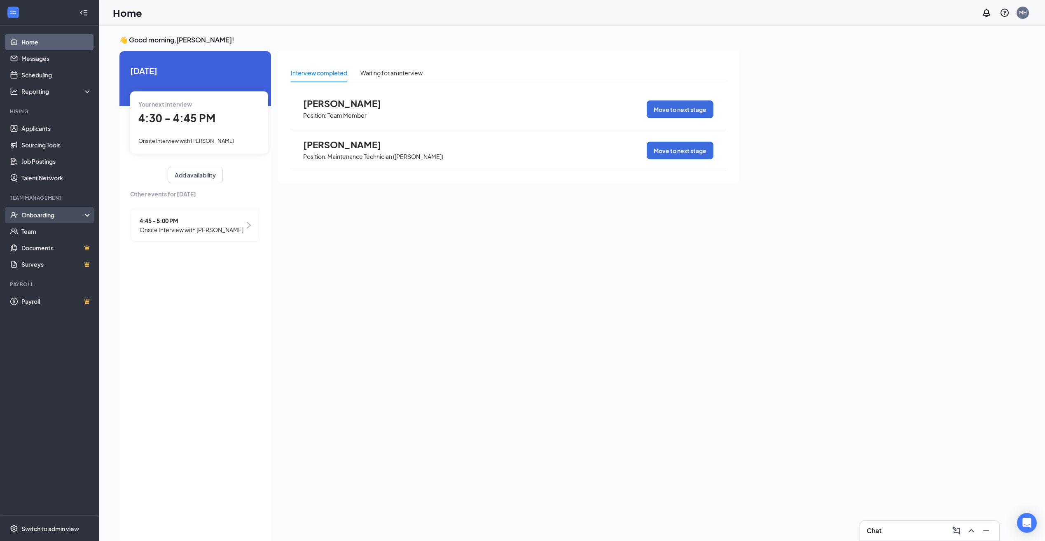
click at [42, 210] on div "Onboarding" at bounding box center [49, 215] width 99 height 16
click at [52, 131] on link "Applicants" at bounding box center [56, 128] width 70 height 16
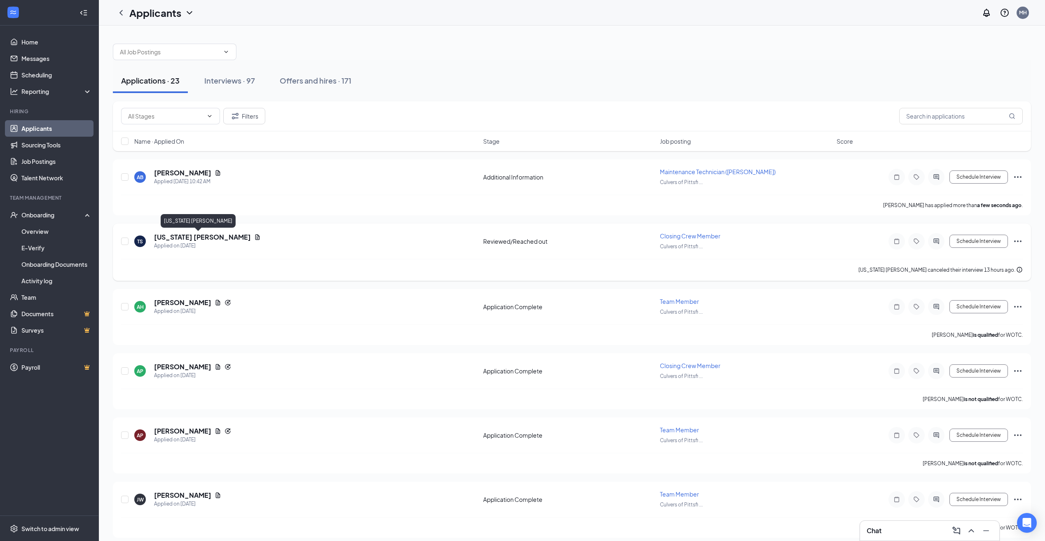
click at [220, 235] on h5 "[US_STATE] [PERSON_NAME]" at bounding box center [202, 237] width 97 height 9
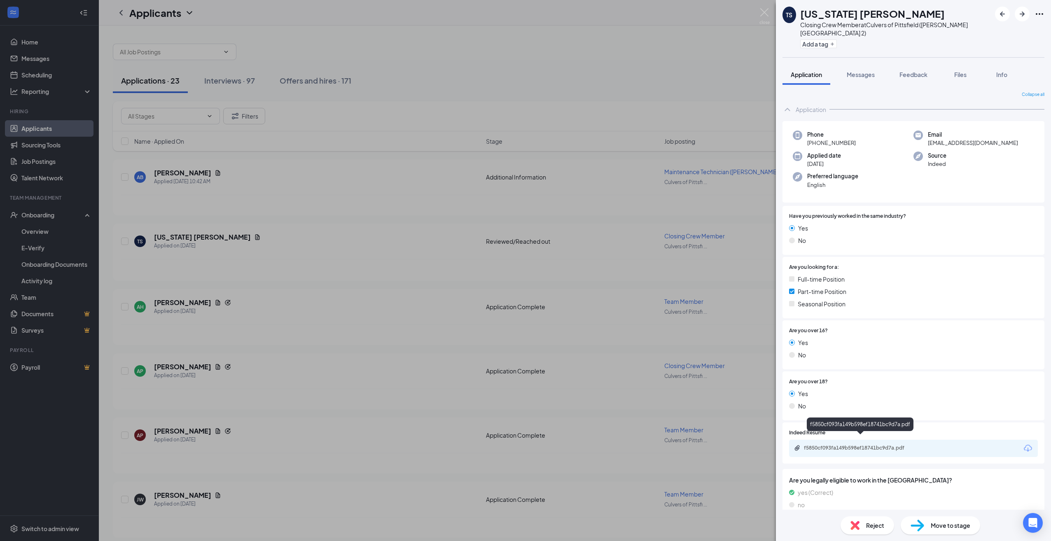
click at [824, 445] on div "f5850cf093fa149b598ef18741bc9d7a.pdf" at bounding box center [861, 448] width 115 height 7
click at [415, 107] on div "TS [US_STATE] [PERSON_NAME] Closing Crew Member at [GEOGRAPHIC_DATA] of [GEOGRA…" at bounding box center [525, 270] width 1051 height 541
